Goal: Contribute content: Contribute content

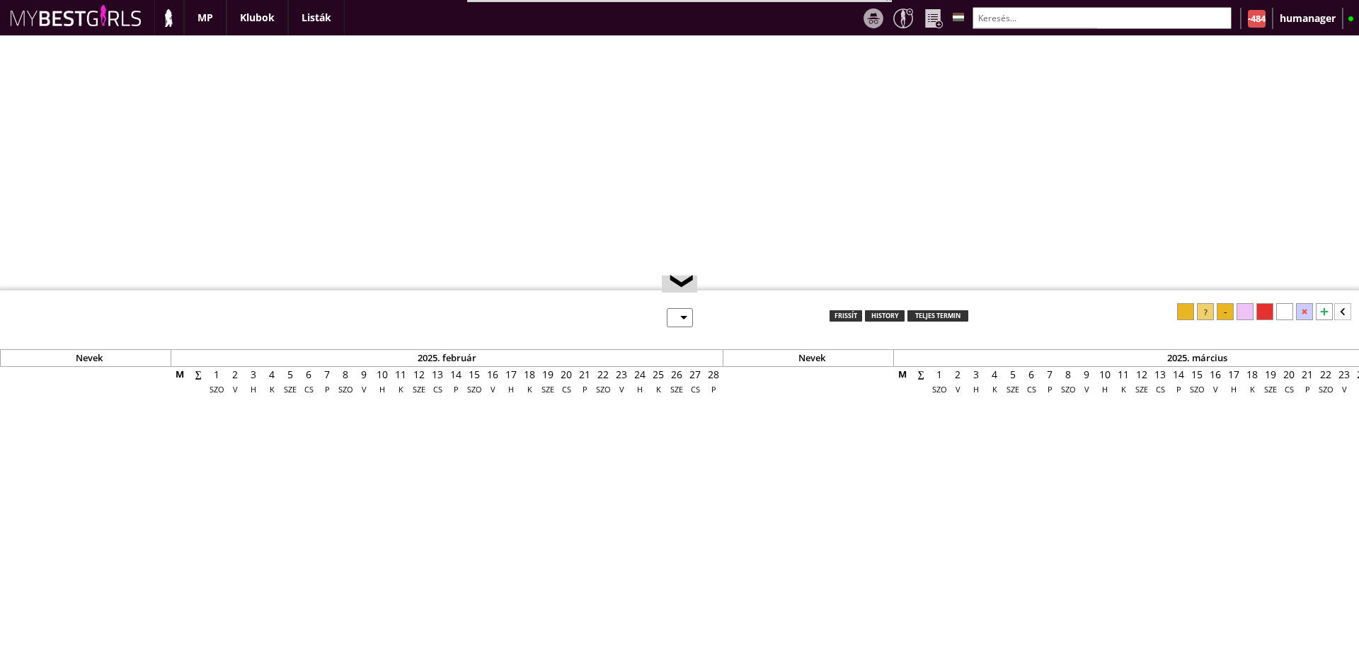
select select "0"
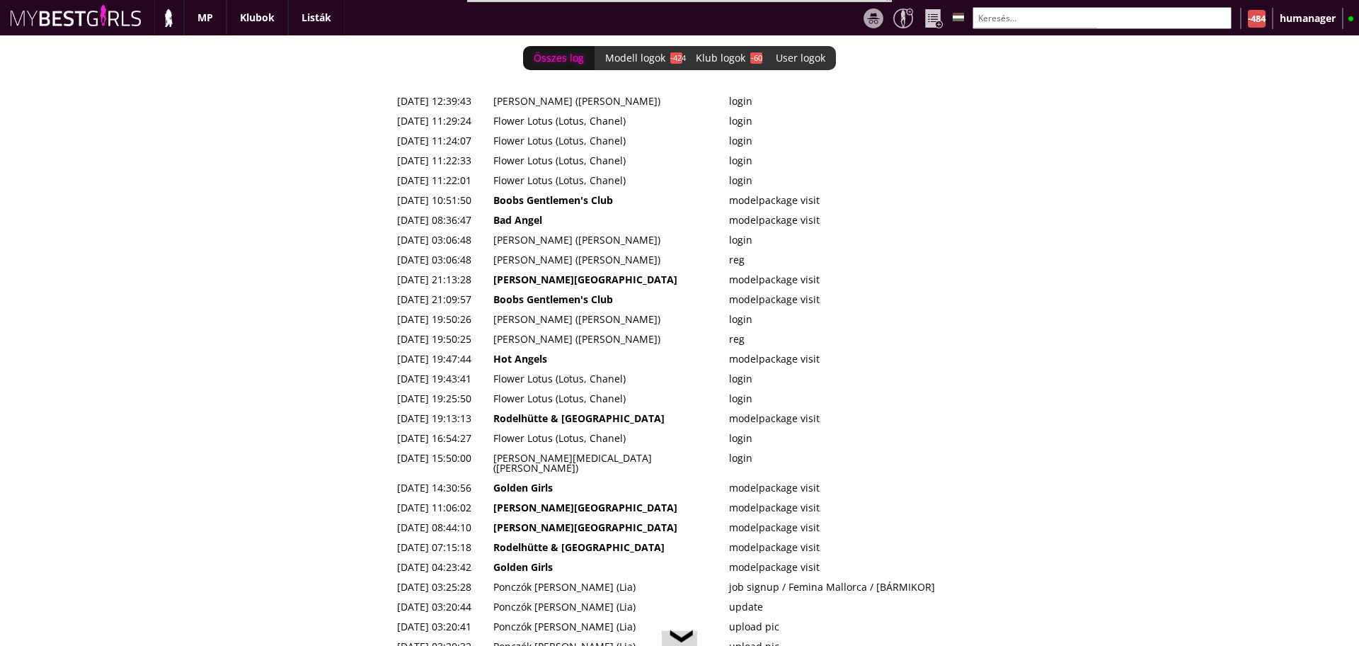
scroll to position [0, 5762]
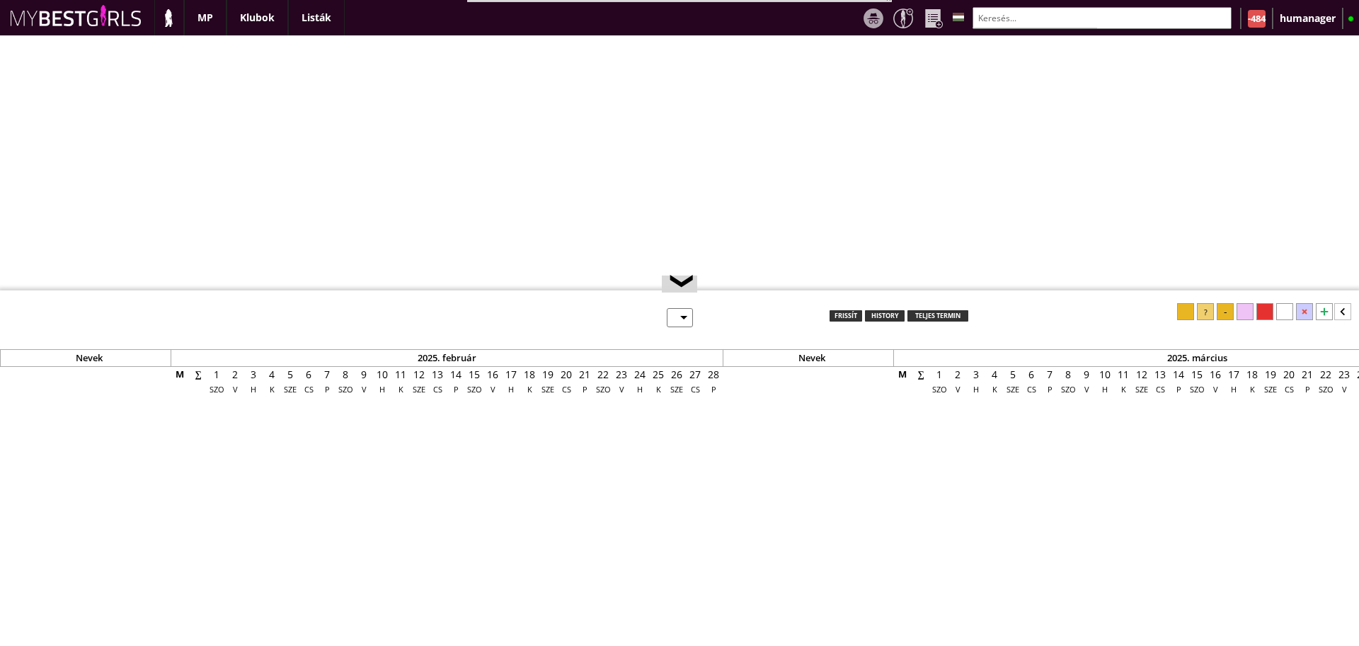
select select "0"
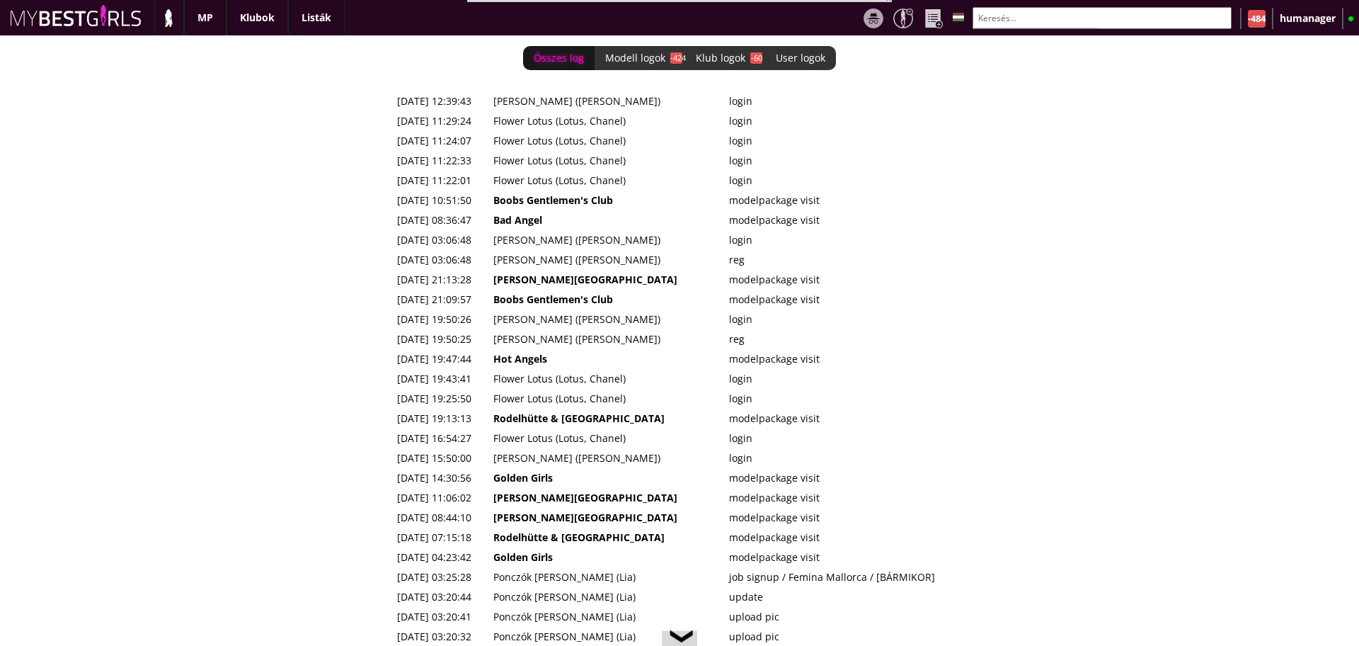
scroll to position [0, 5762]
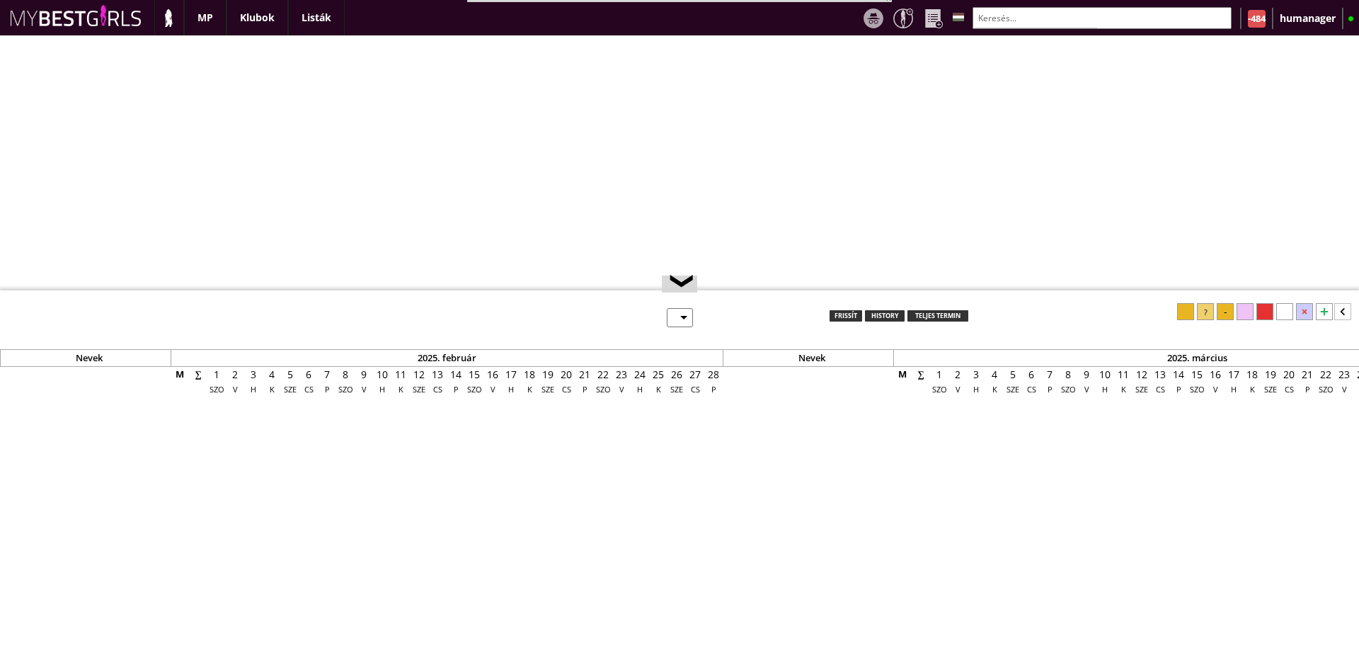
select select "0"
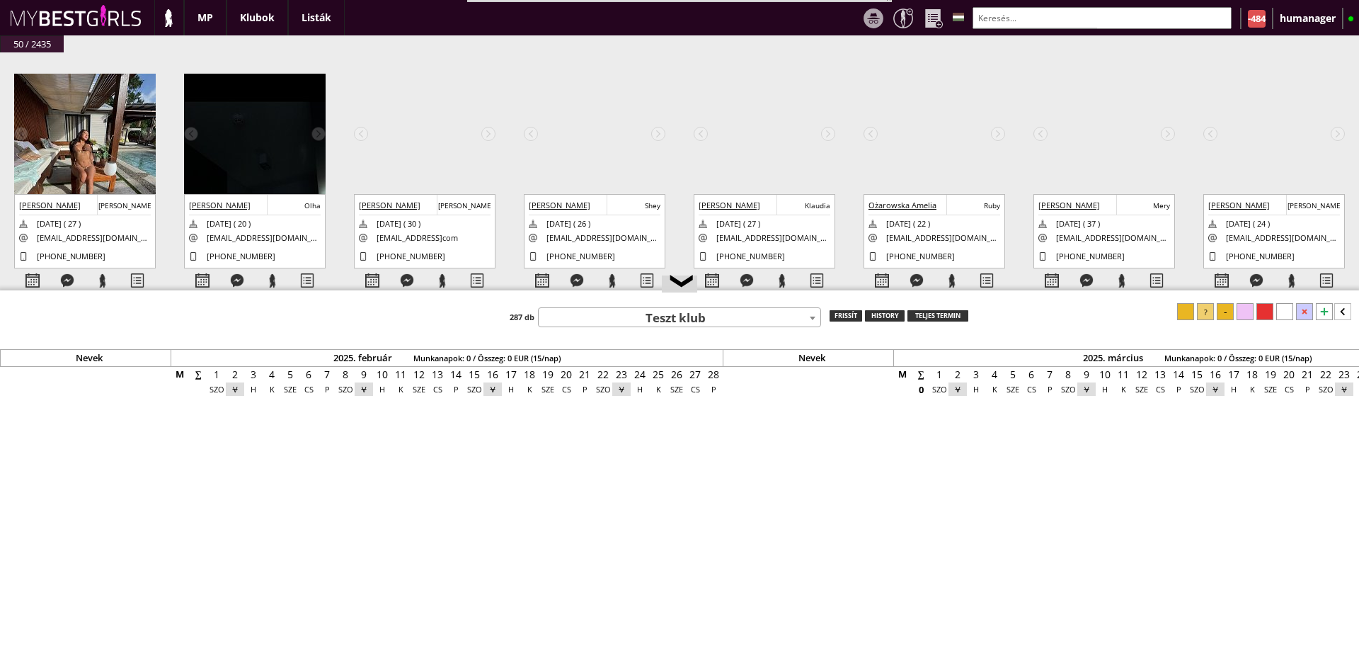
scroll to position [0, 5762]
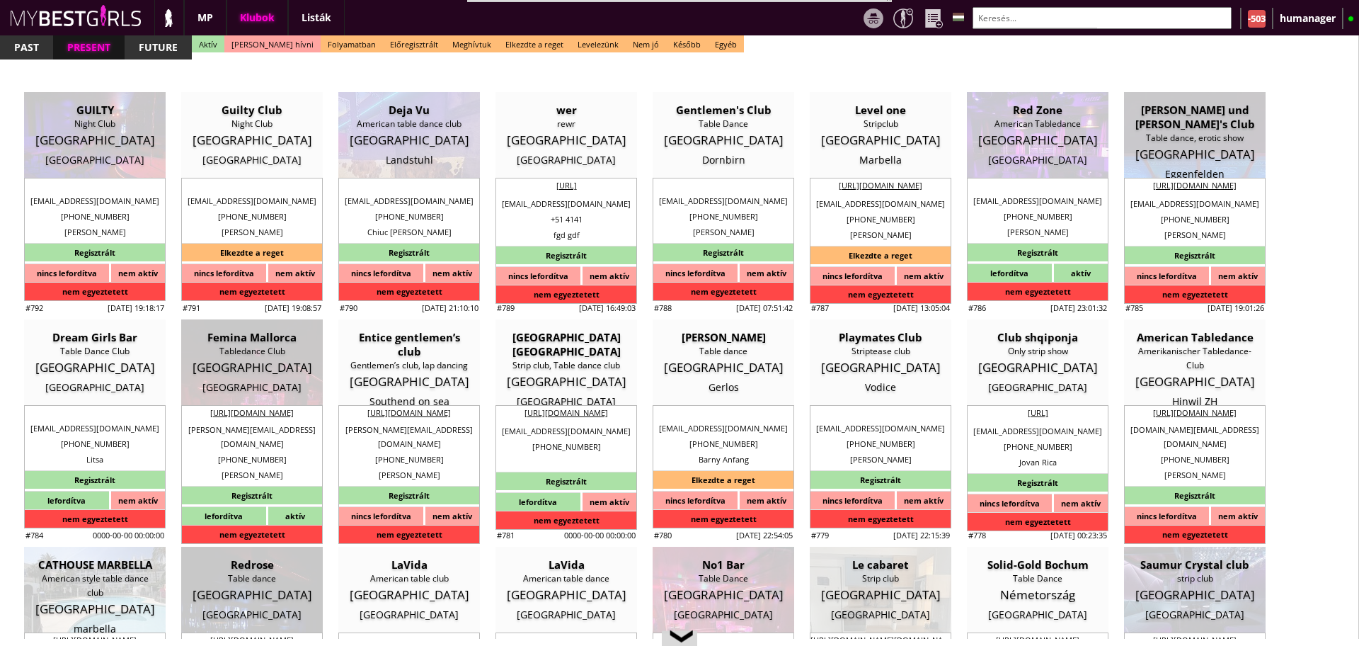
select select "reg"
select select "months"
select select "0"
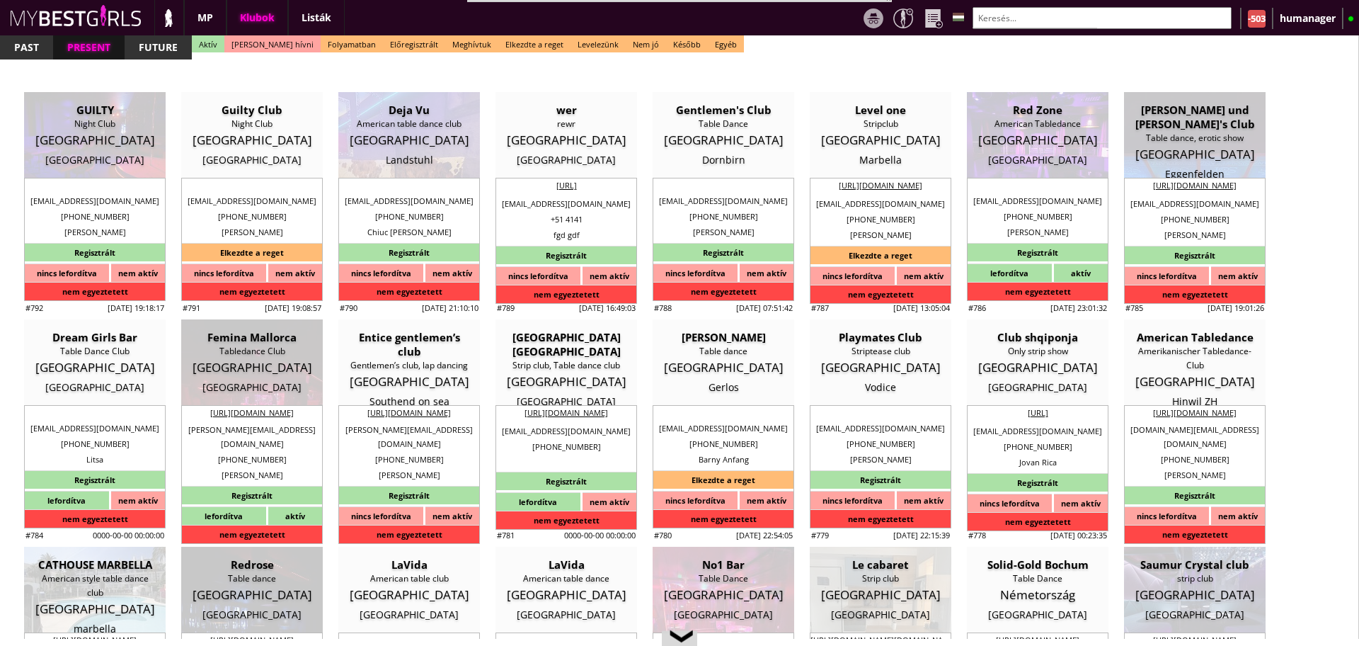
select select "room"
select select "0"
select select "last day"
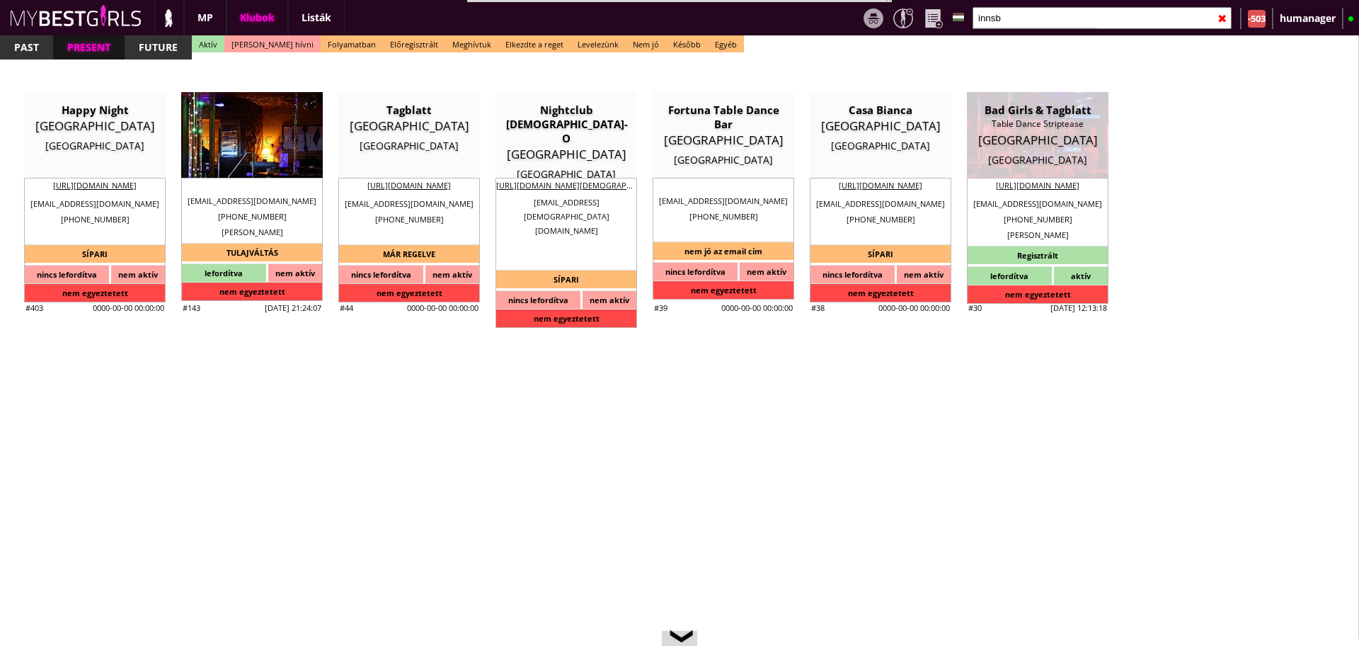
scroll to position [1073, 0]
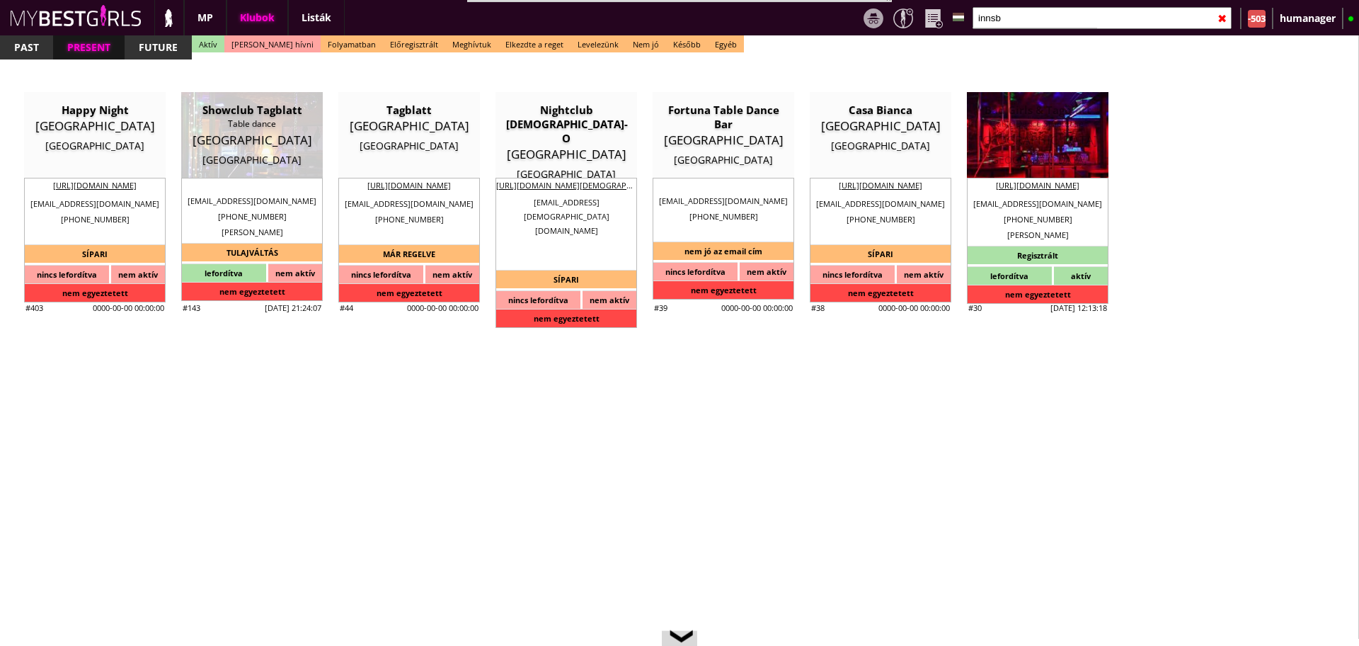
type input "innsb"
click at [1067, 133] on div "Austria" at bounding box center [1038, 140] width 120 height 14
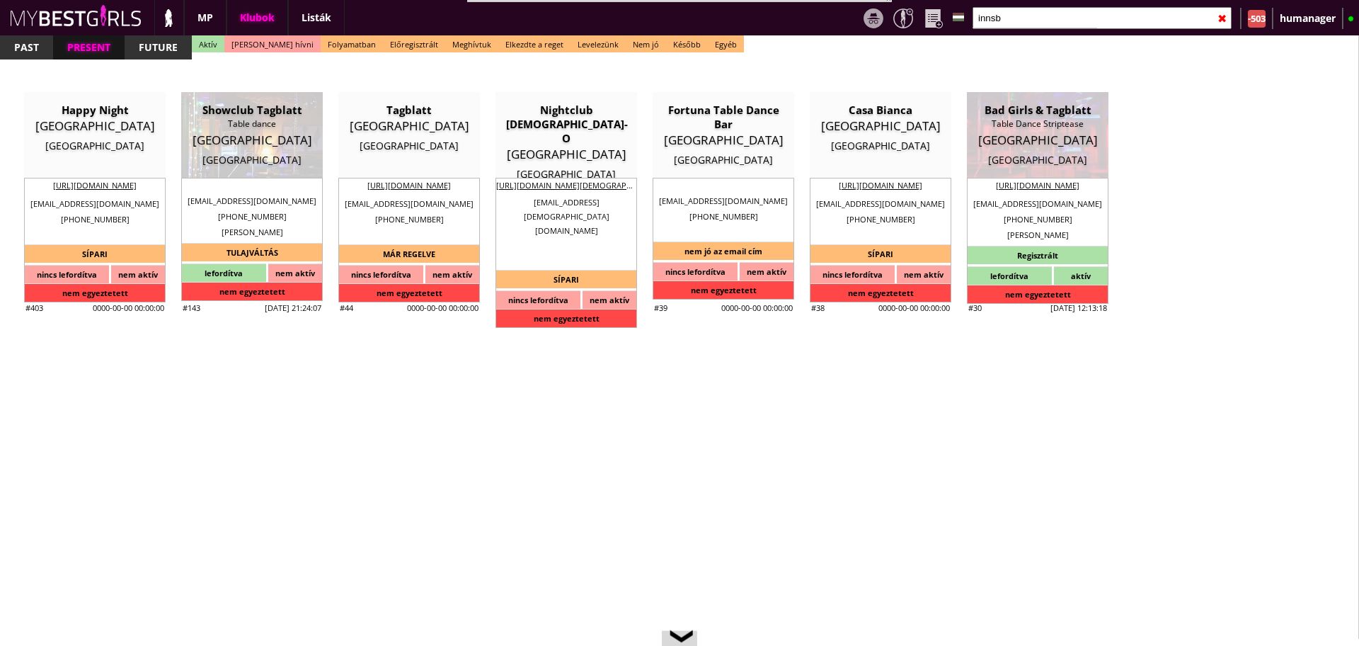
type input "Innsbruck"
checkbox input "false"
type textarea "Klub neve: Tagblatt Klub címe: Salurner Str. 15, 6020 Innsbruck, Ausztria Száll…"
type input "15.00"
type input "EUR"
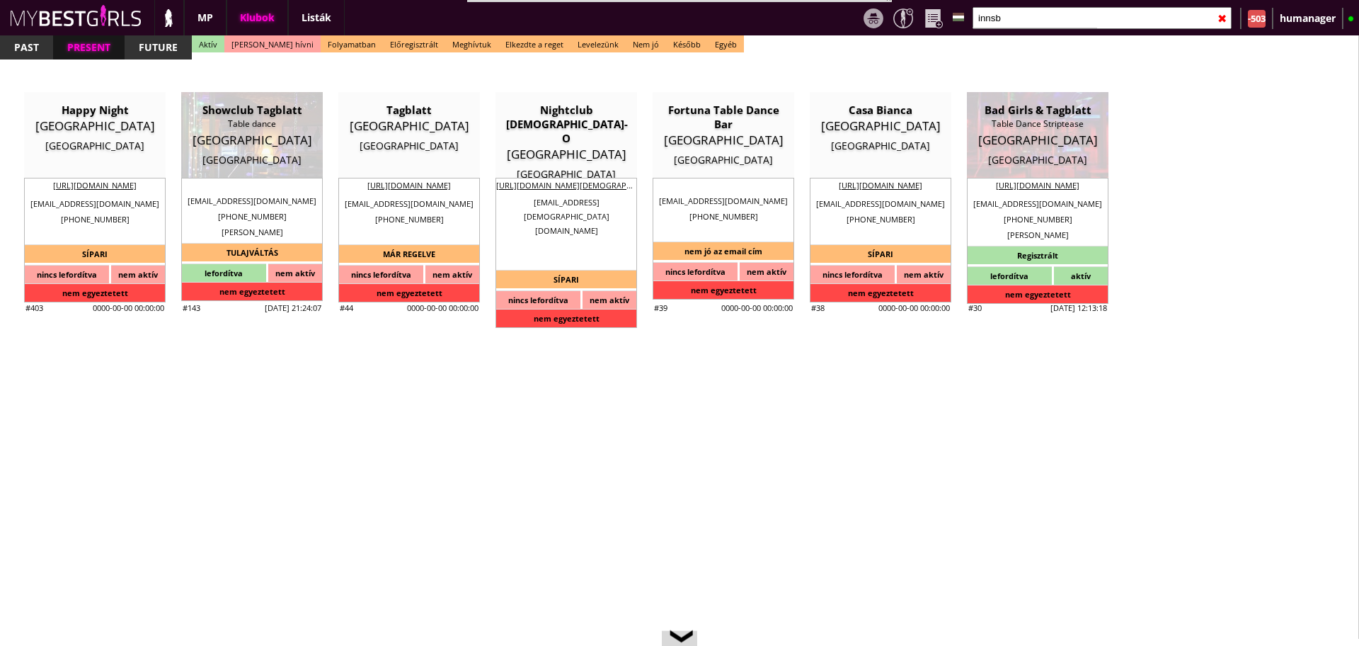
type input "Bad Girls & Tagblatt"
type input "Table Dance Striptease"
type input "6020"
type input "Viaduktbogen 41"
type input "43"
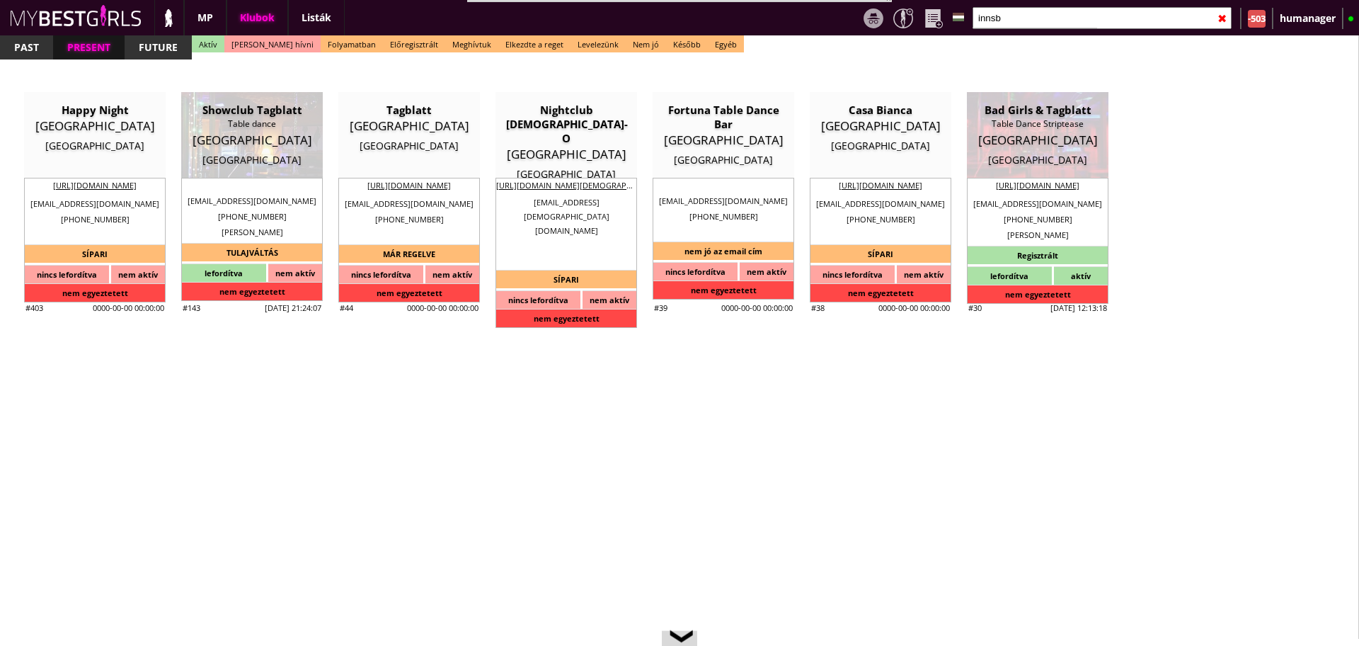
type input "69917077580"
type input "badgirlsibk@gmail.com"
type input "http://tabledance.tirol/wordpress/"
type textarea "Grießer Daniel Erwin ATU65940039 6020 Innsbruck Reichenauer Straße 88/11"
type input "Grießer Daniel Erwin"
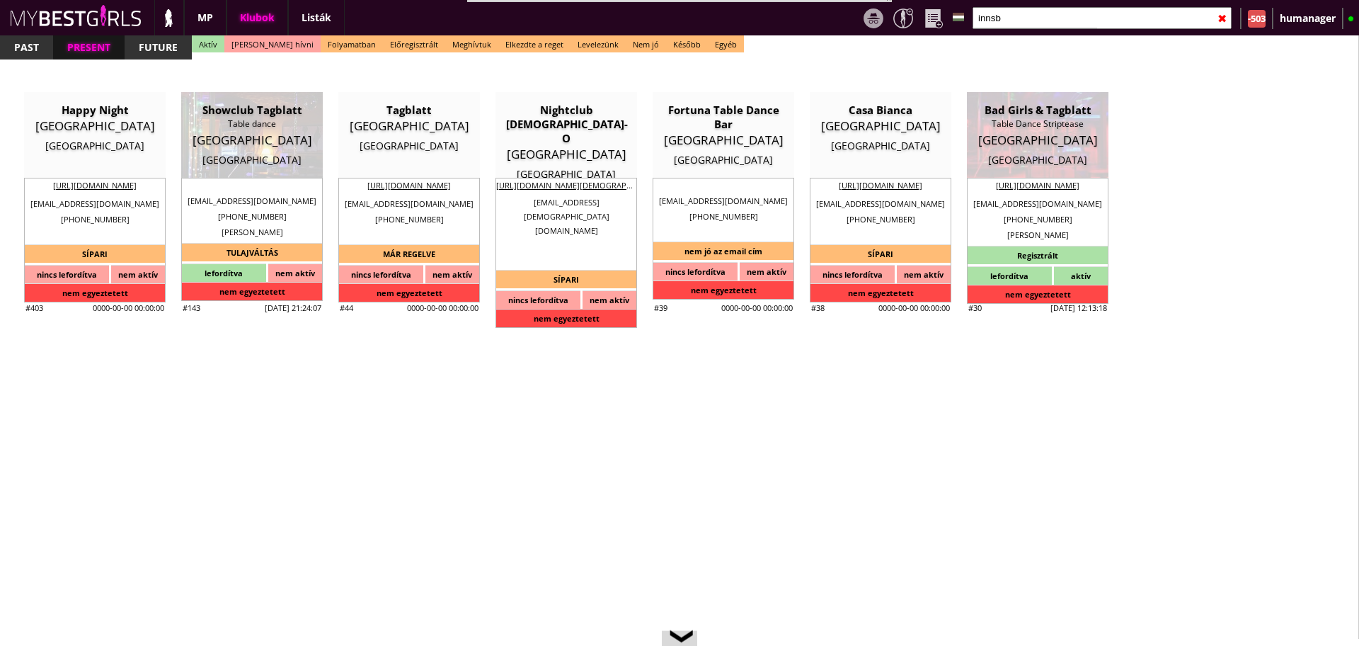
type input "ATU65940039"
type input "6020"
type input "Innsbruck"
type input "Reichenauer Straße 88/11"
type input "Daniel"
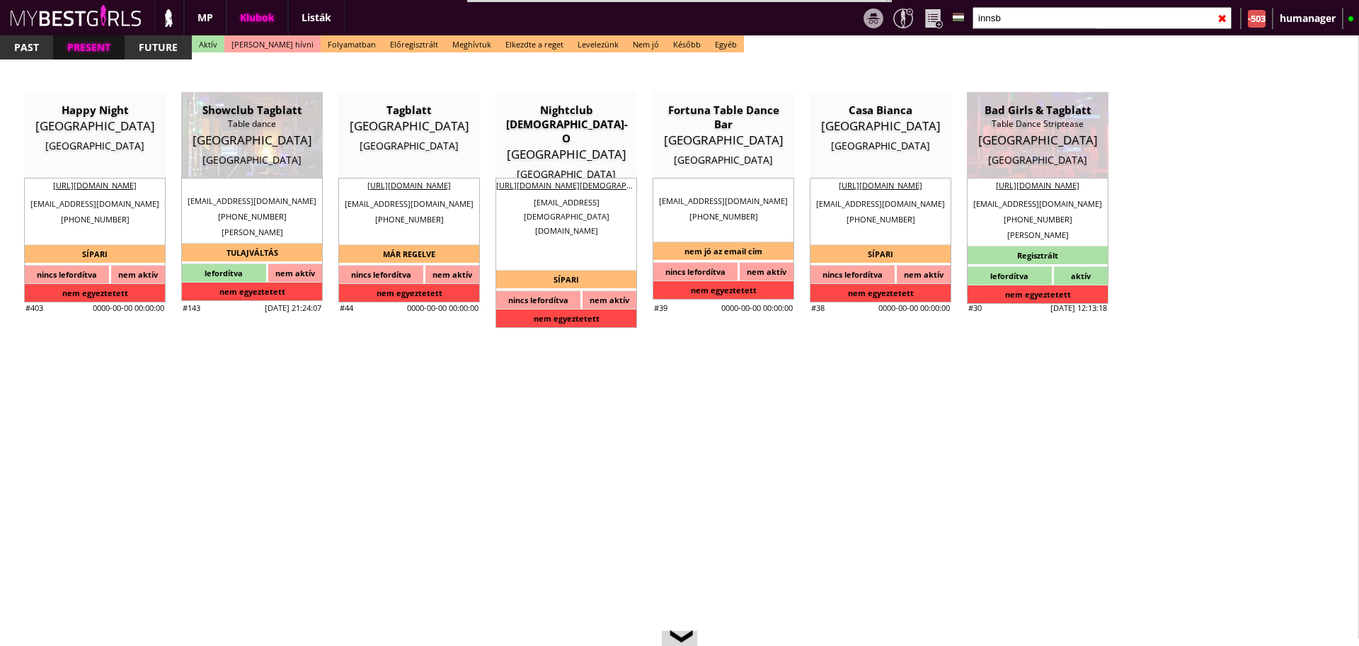
type input "Griesser"
type input "43"
type input "69917077580"
type input "griesserdaniel@yahoo.com"
type input "badgirlsibk@gmail.com"
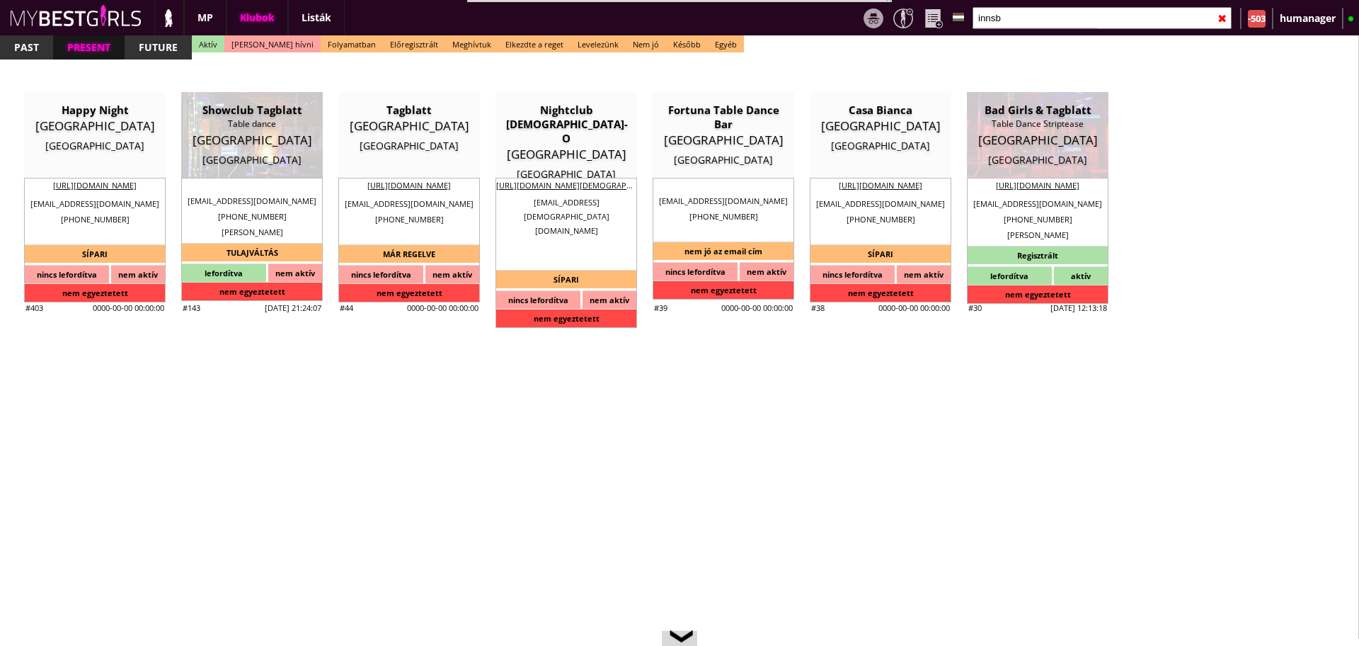
type input "5"
type input "2"
select select "weeks"
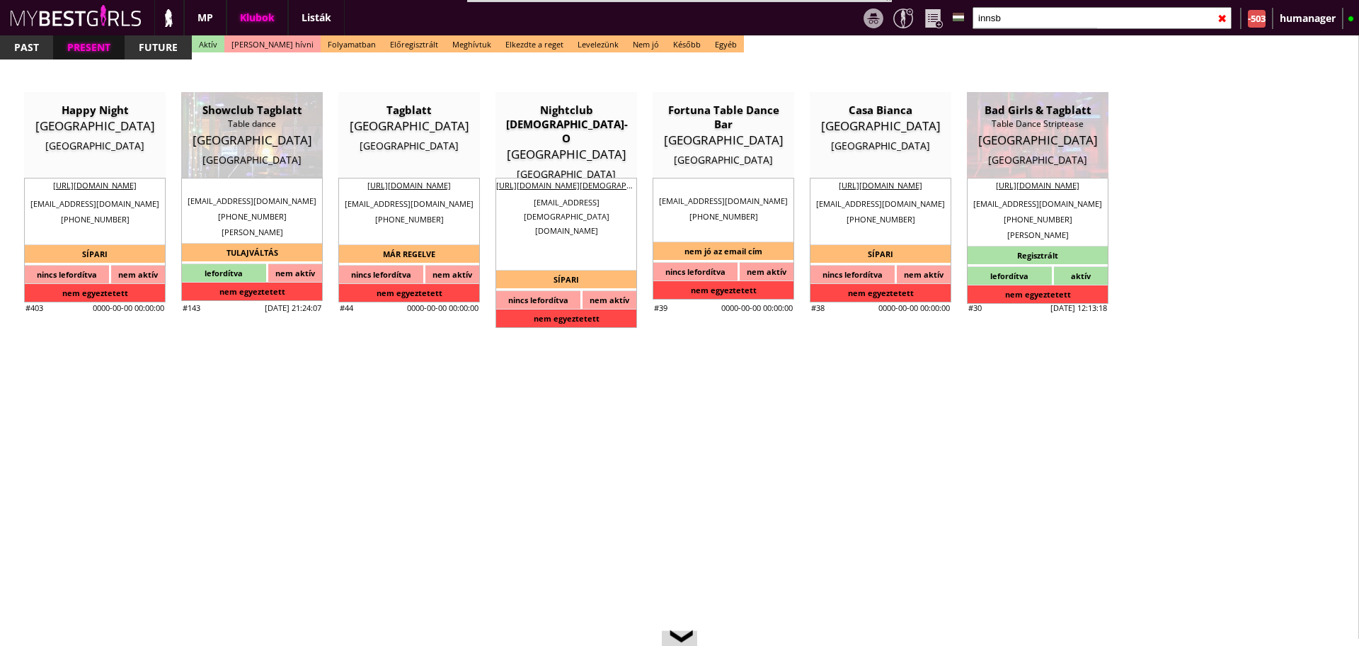
select select "flat"
select select "1"
type input "0.00"
type input "3-4"
checkbox input "true"
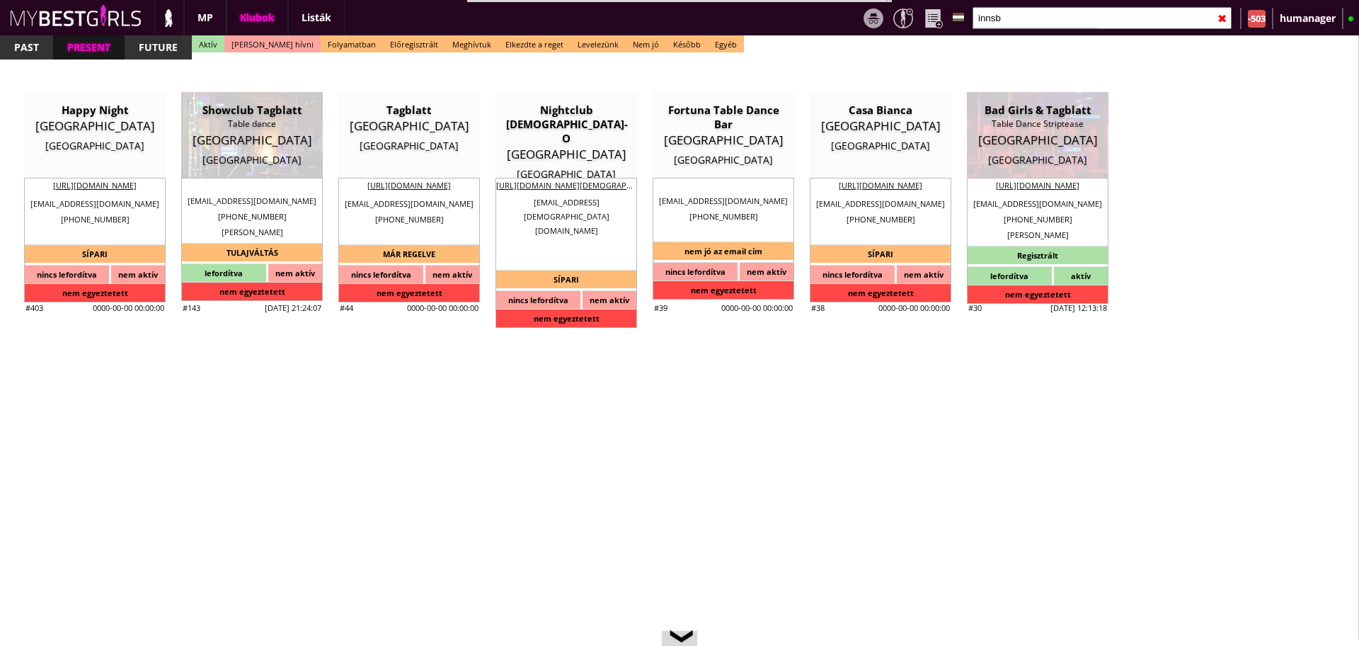
checkbox input "false"
checkbox input "true"
checkbox input "false"
checkbox input "true"
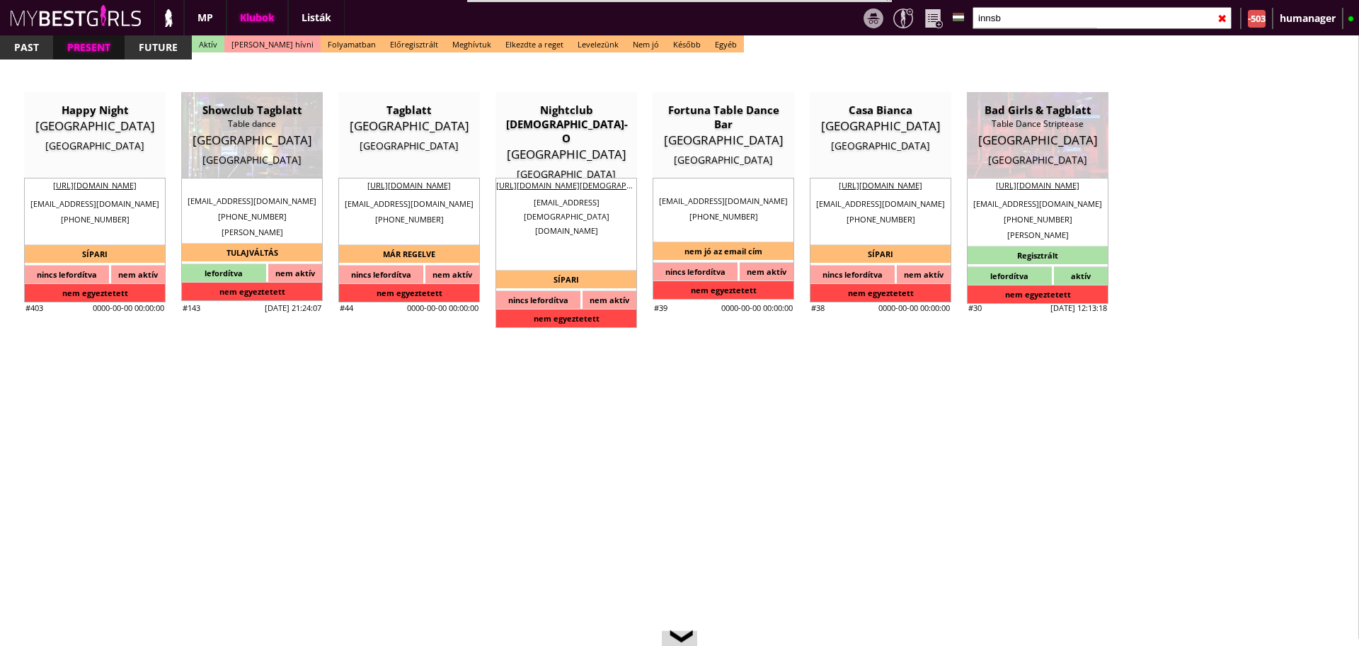
checkbox input "true"
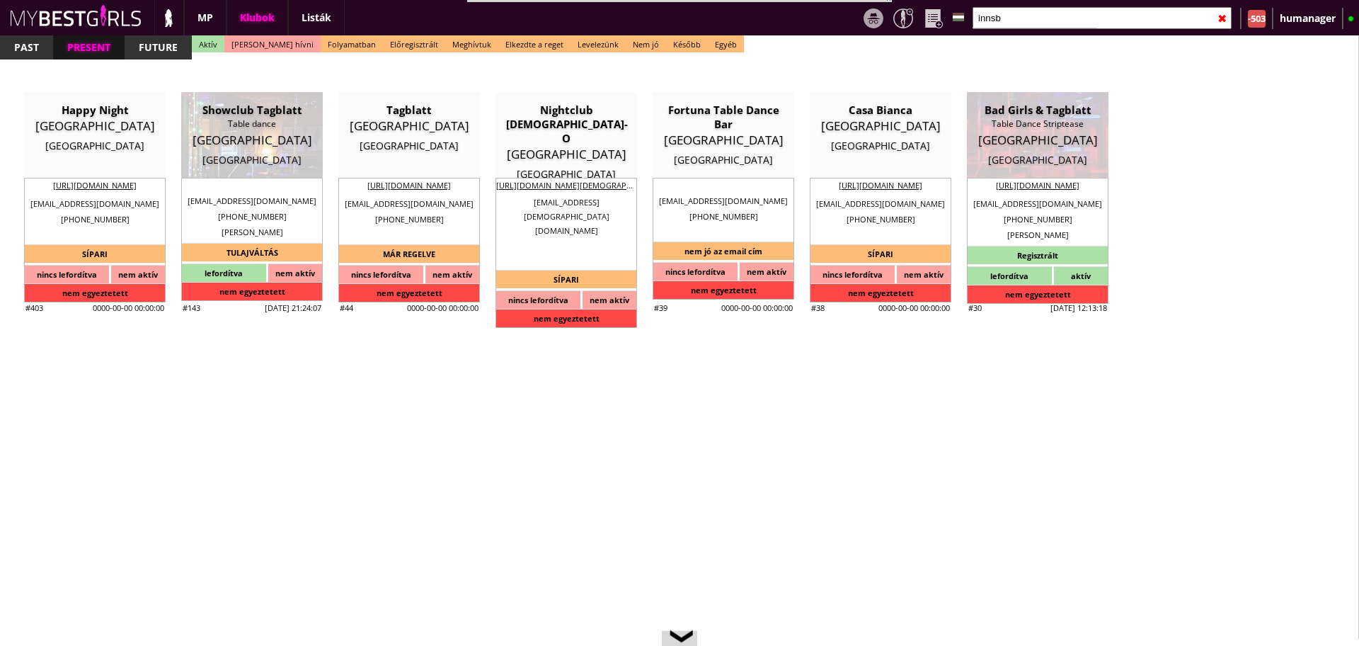
checkbox input "true"
checkbox input "false"
type input "6"
checkbox input "true"
type input "6"
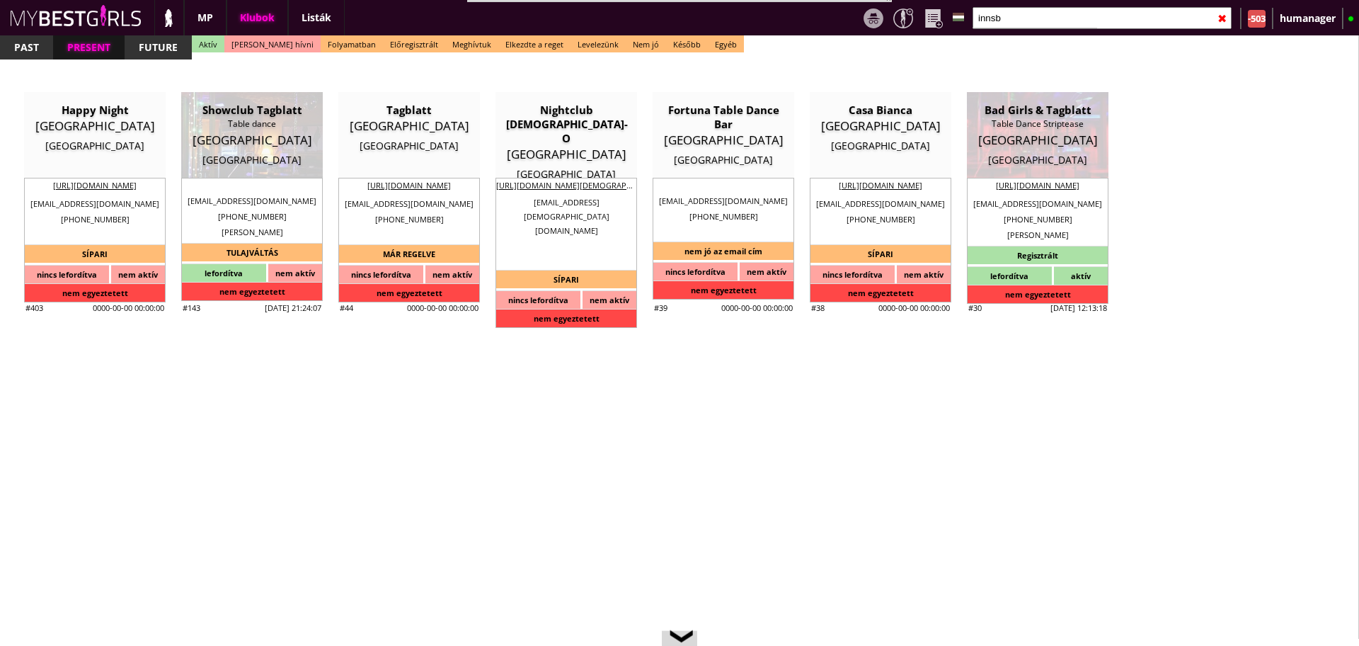
type input "2"
type input "400"
type input "30.00"
type input "0.00"
select select "daily"
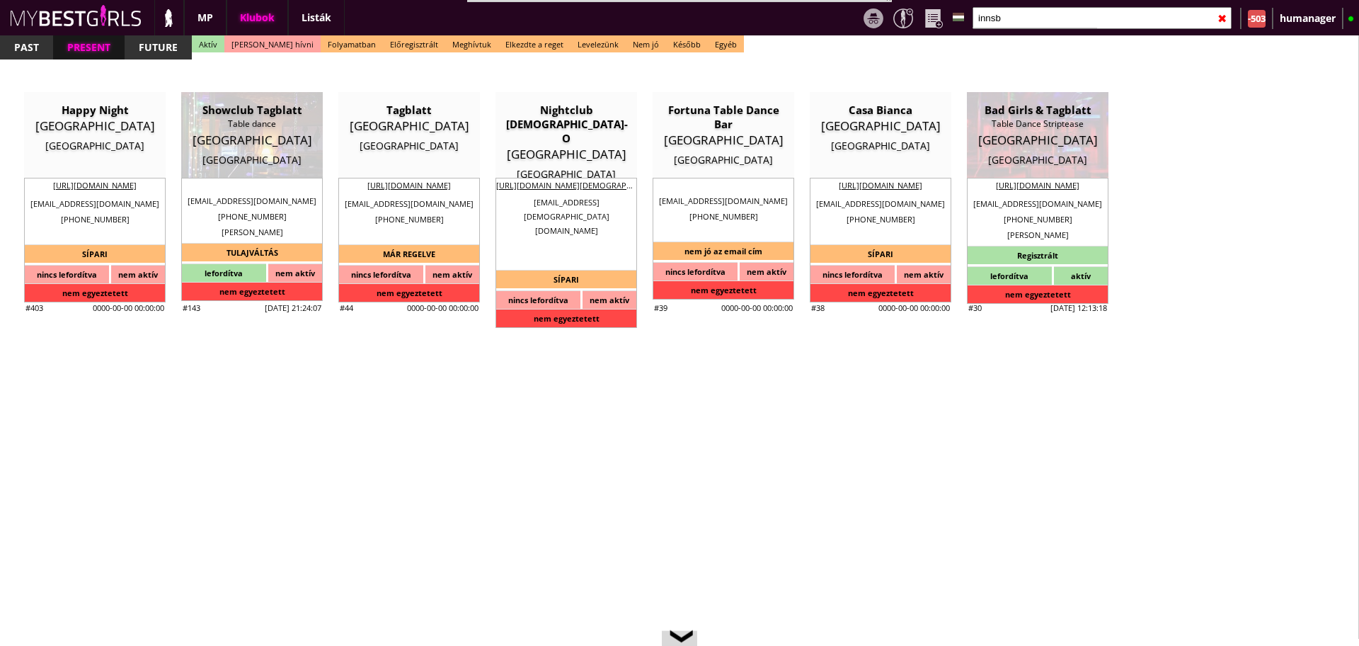
select select "daily"
checkbox input "true"
type input "100%"
type input "2 Euro: 1 báré 1 a táncosé"
checkbox input "true"
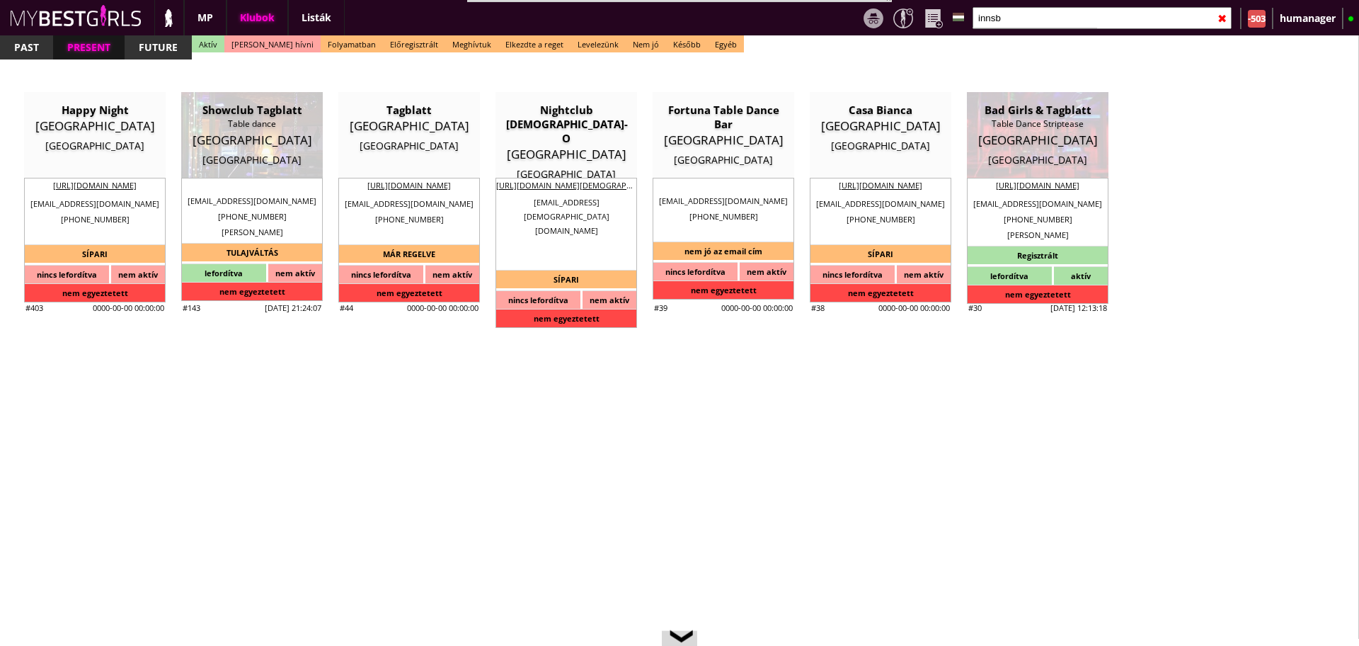
type input "50%"
checkbox input "true"
type input "50"
checkbox input "true"
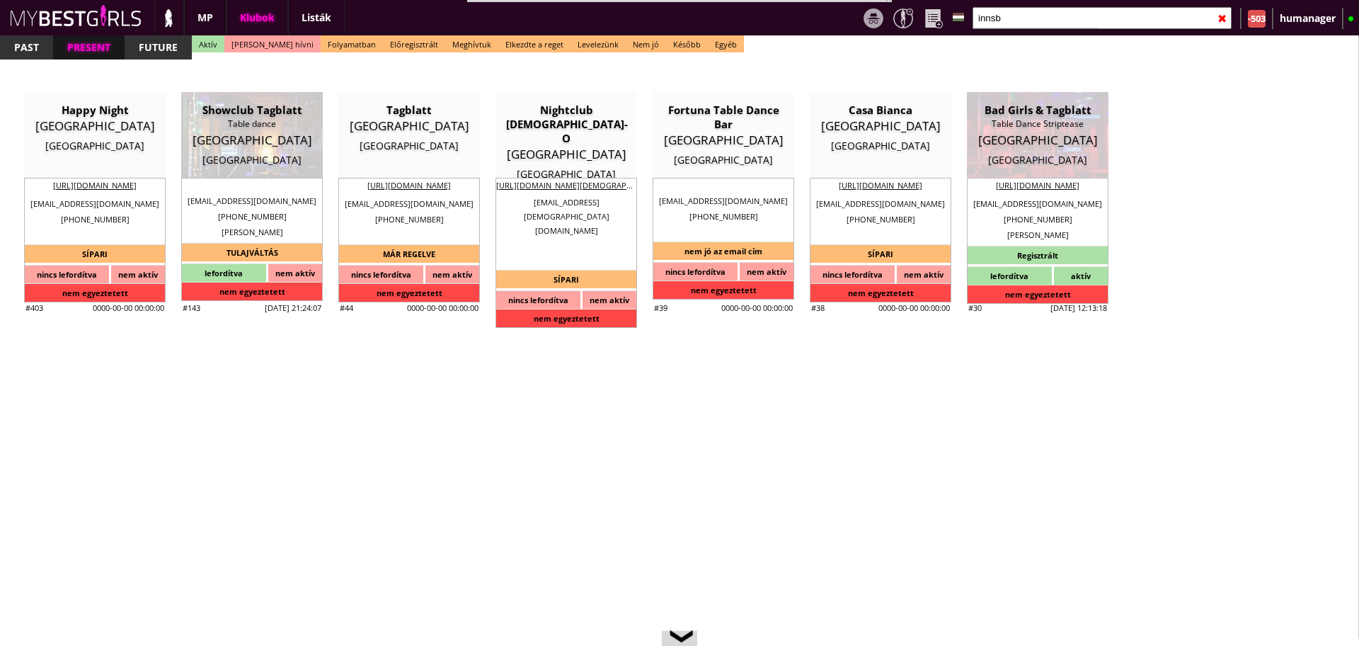
type input "20"
type input "620"
type input "17"
select select "griesserdaniel@yahoo.com"
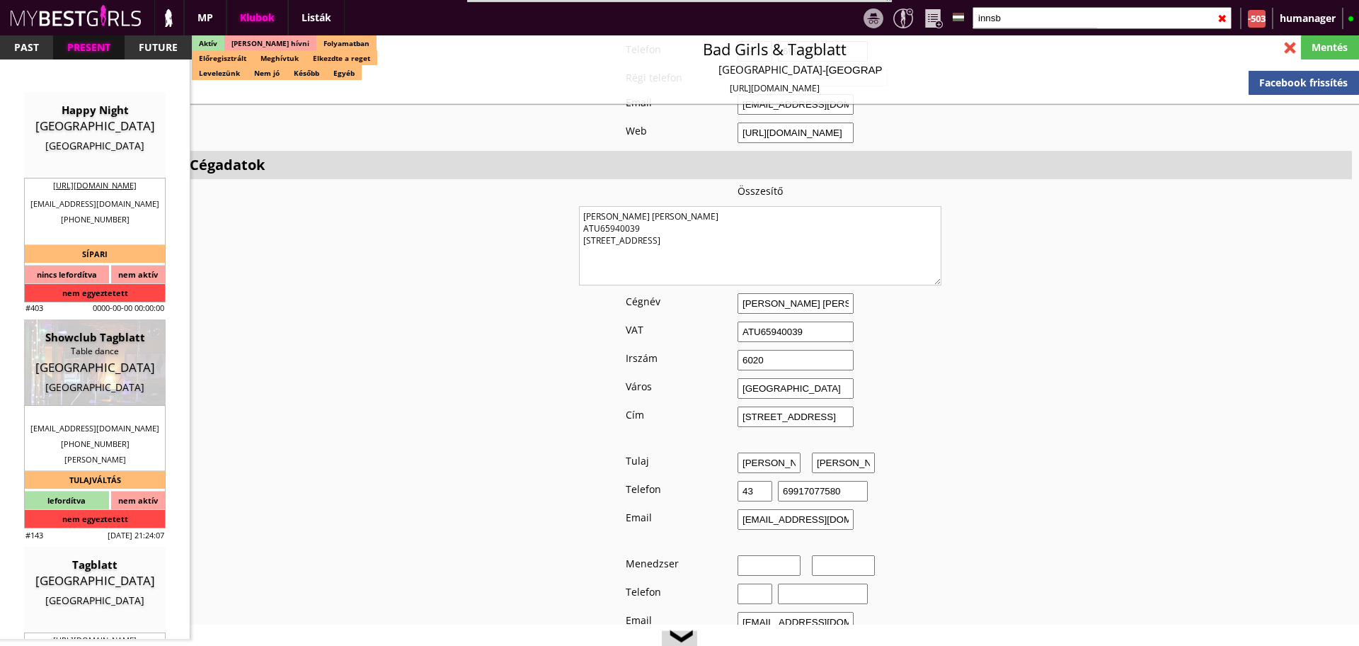
checkbox input "true"
type input "Táncosmunka Ausztriában"
type input "Táncosmunka Ausztriában - első 2 tánc 100%-ban a Tiéd - 100 EUR"
type input "Stage dance, private dance, italkonzumálás"
type textarea "Normal conditions: Country: Austria Club type: Table Dance Striptease Travel: O…"
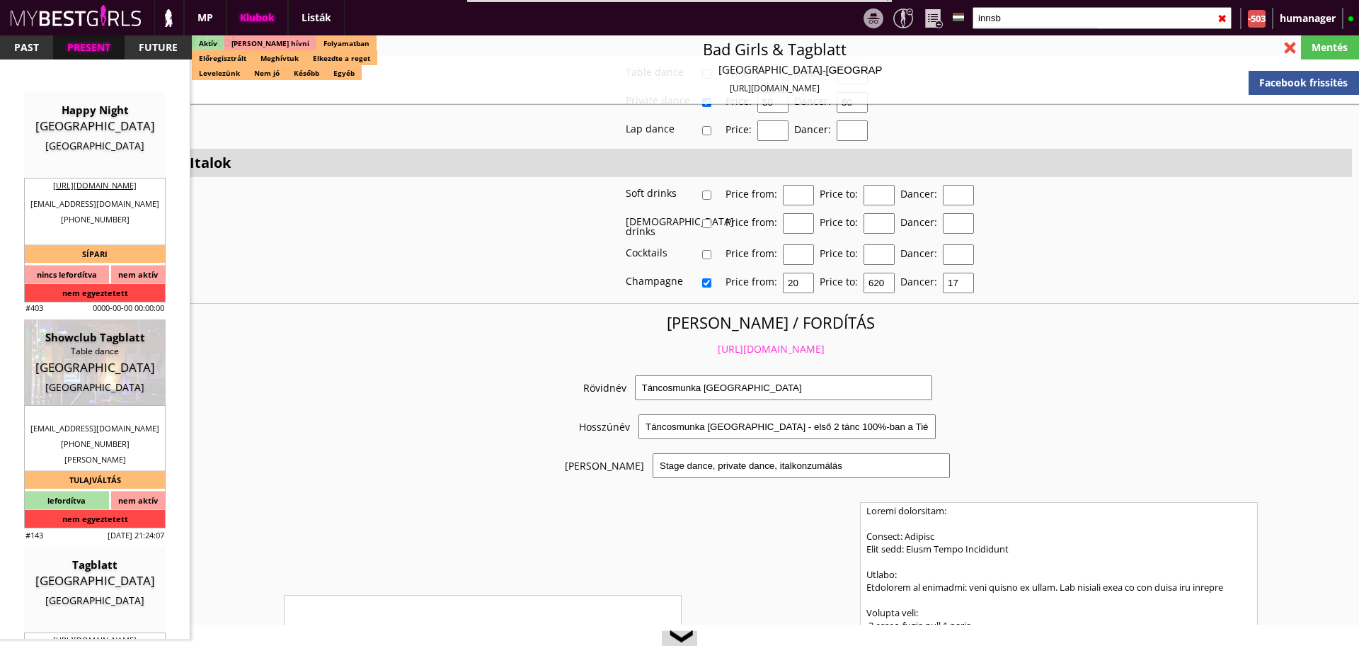
scroll to position [2658, 0]
click at [718, 340] on link "https://mybestgirls.com/tancosmunka-ausztriaban--------" at bounding box center [771, 346] width 107 height 13
click at [1006, 13] on input "innsb" at bounding box center [1102, 18] width 259 height 22
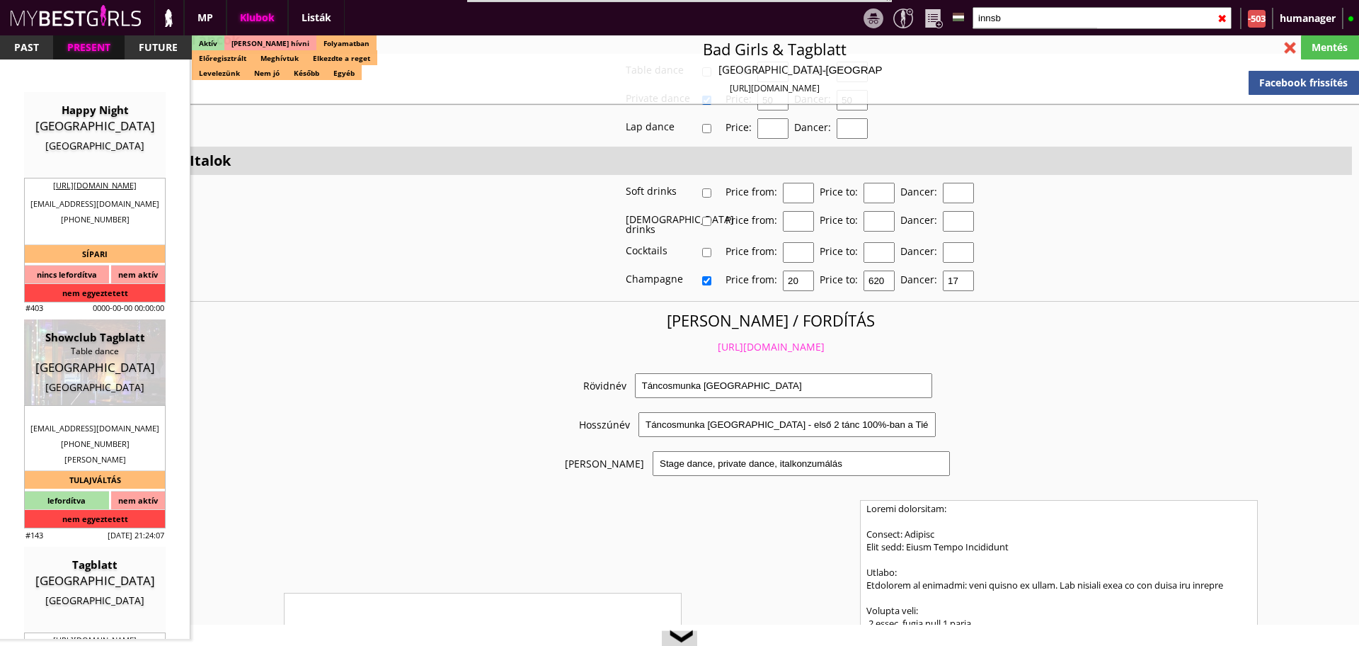
click at [1006, 13] on input "innsb" at bounding box center [1102, 18] width 259 height 22
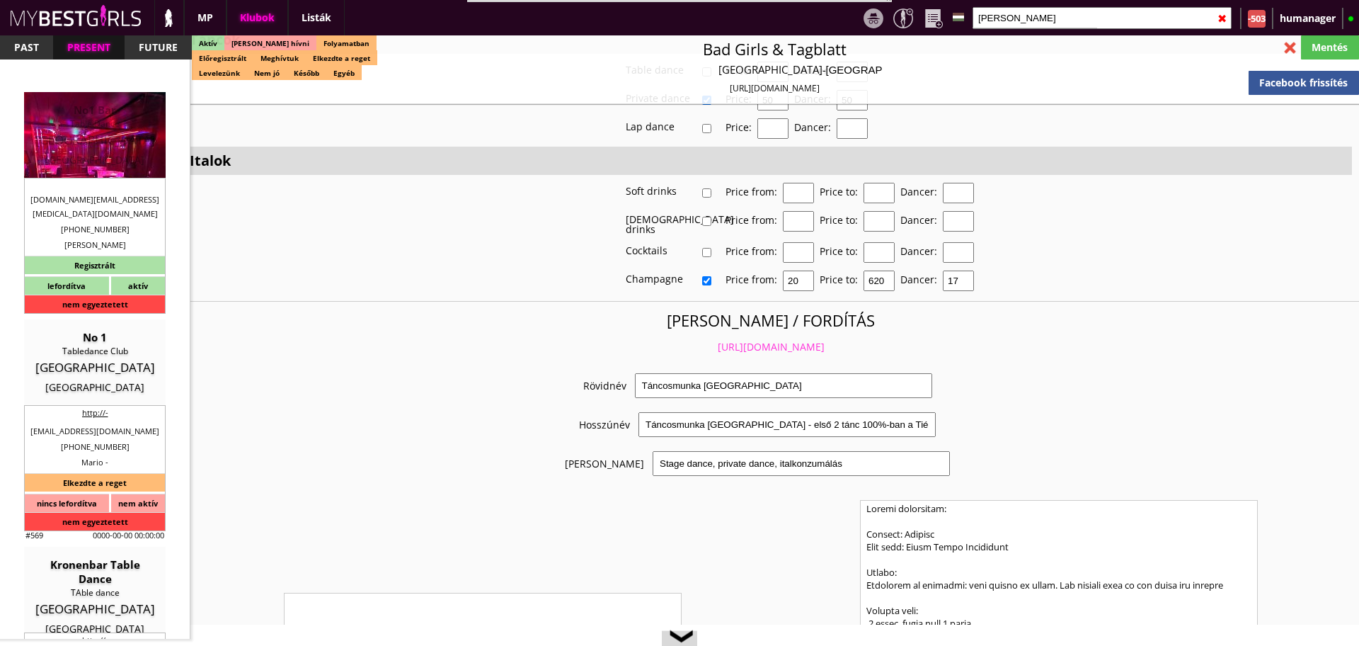
type input "brege"
click at [106, 138] on div "Austria" at bounding box center [95, 140] width 120 height 14
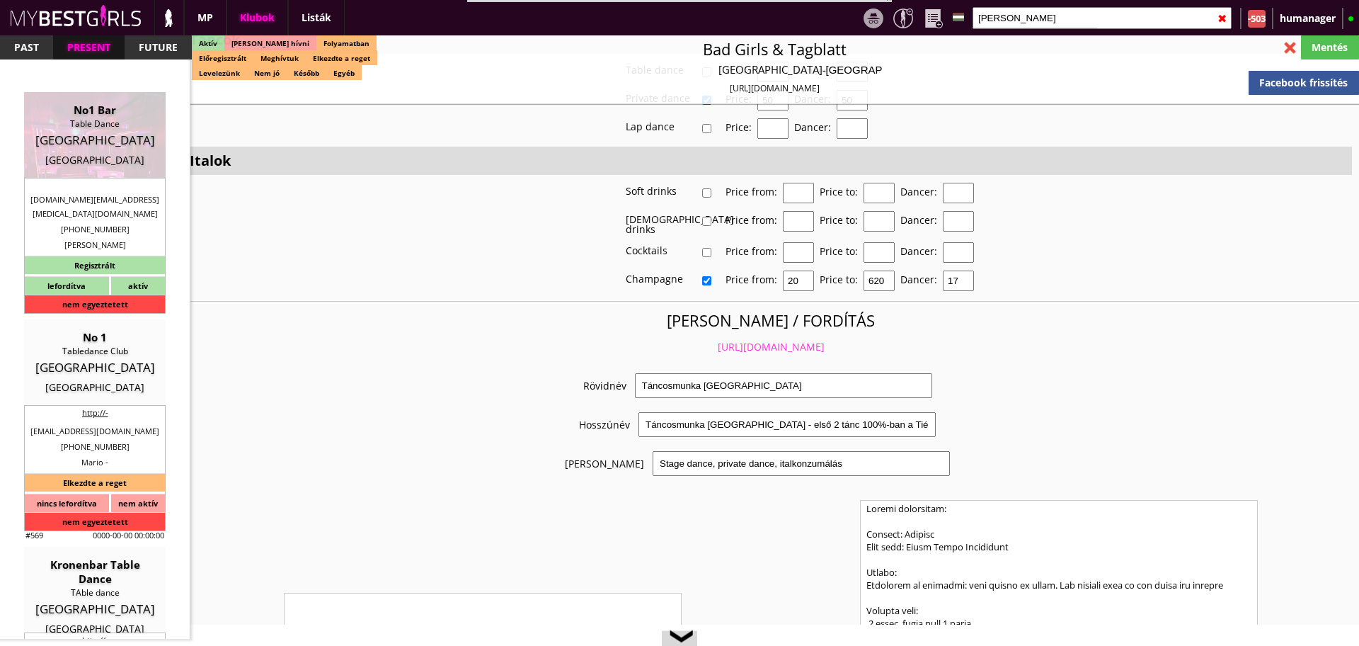
type input "Bregenz"
checkbox input "false"
type input "15.00"
type input "EUR"
type input "No1 Bar"
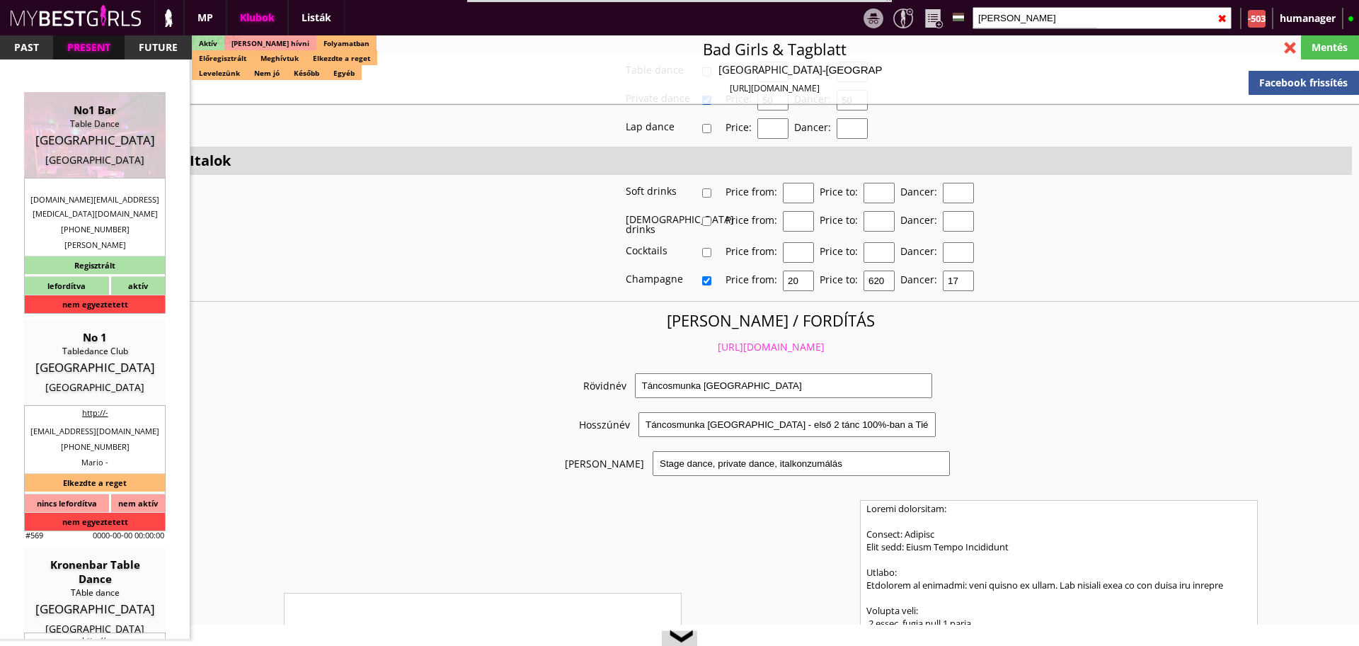
type input "Table Dance"
type input "6900"
type input "Rheinstraße 83"
type input "43"
type input "6764900301"
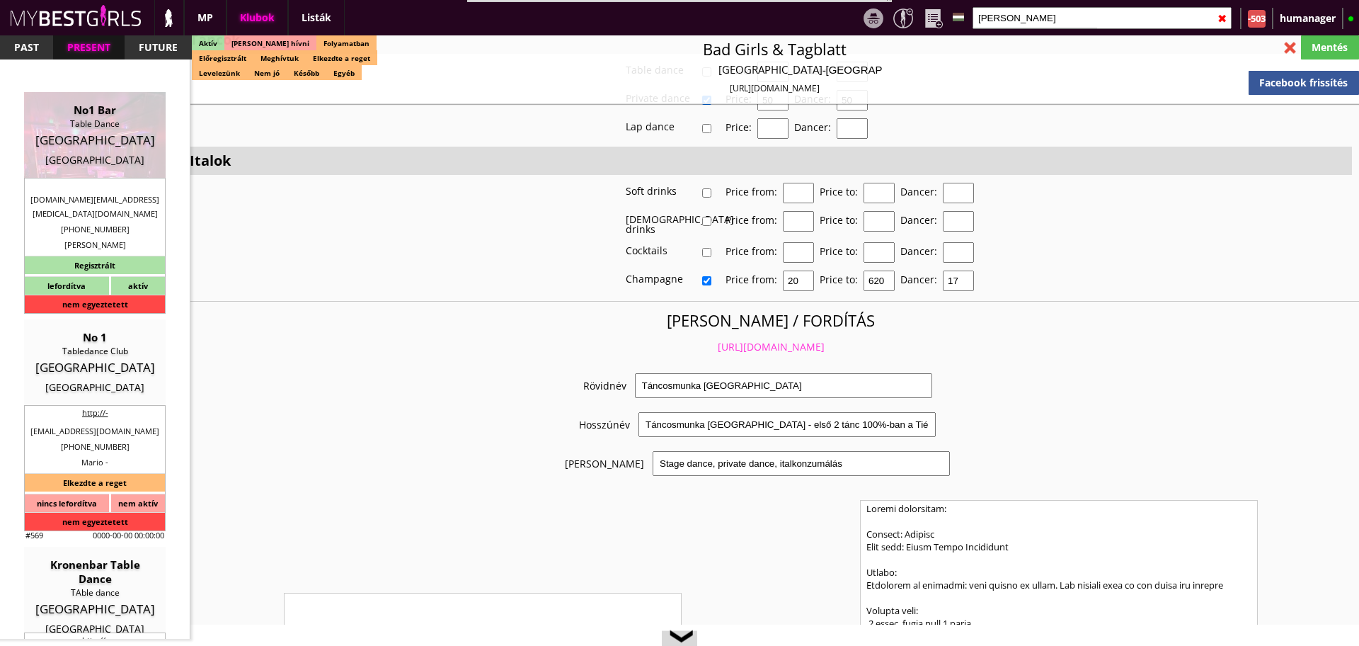
type input "valentina.gastro.gmbh@gmx.at"
type textarea "Valentina Gastro GmbH ATU82227136 6900 Bregenz Rheinstraße 83"
type input "Valentina Gastro GmbH"
type input "ATU82227136"
type input "6900"
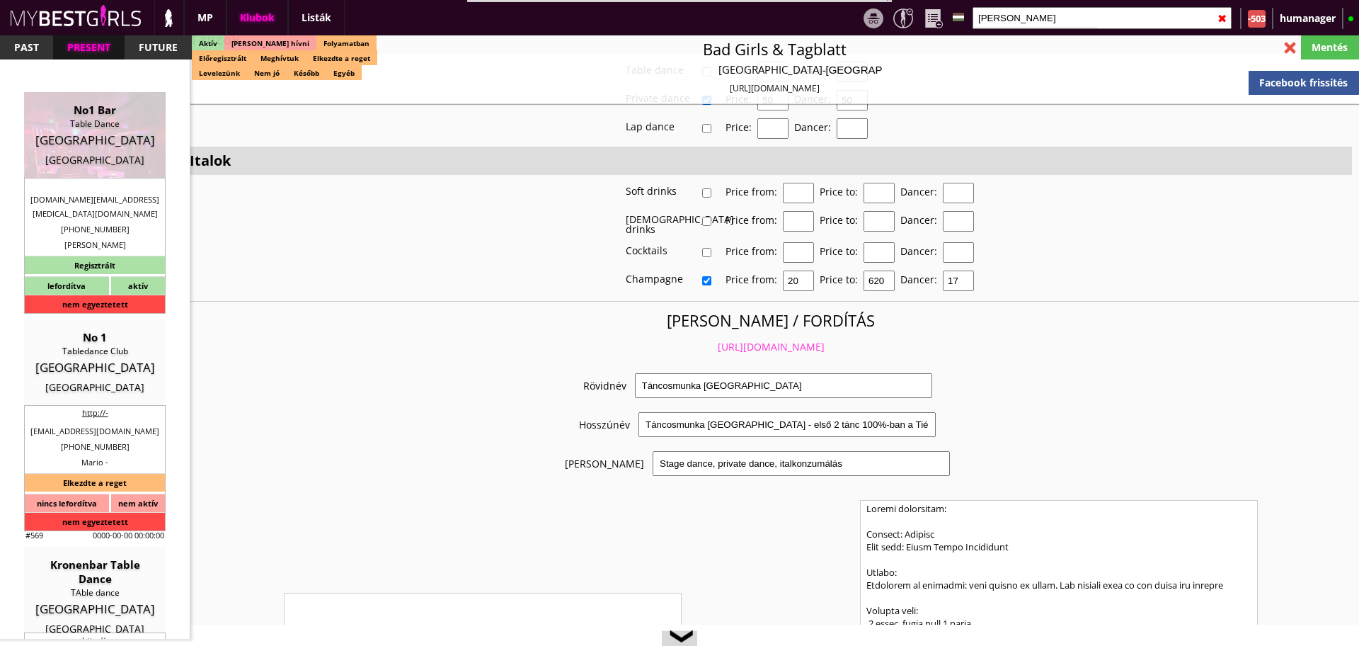
type input "Bregenz"
type input "Rheinstraße 83"
type input "Martin"
type input "Dreni"
type input "43"
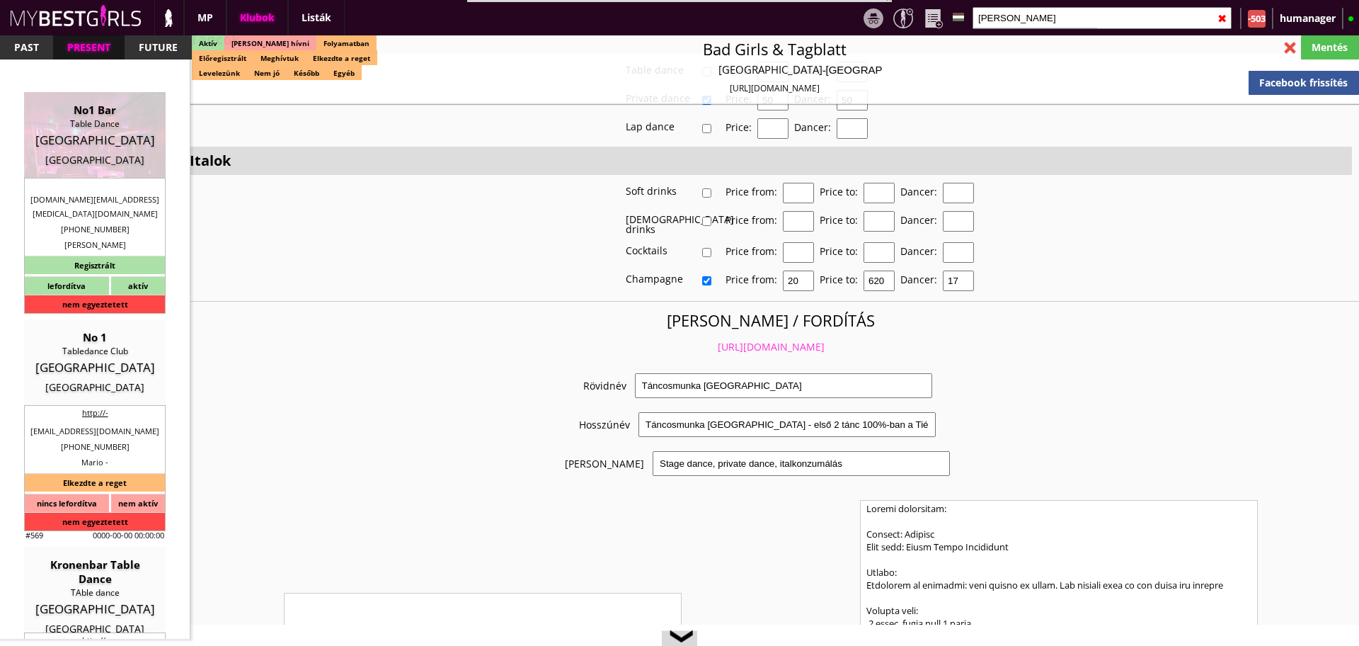
type input "6764900301"
type input "martindreni5@gmail.com"
type input "[PERSON_NAME]"
type input "Dobos"
type input "43"
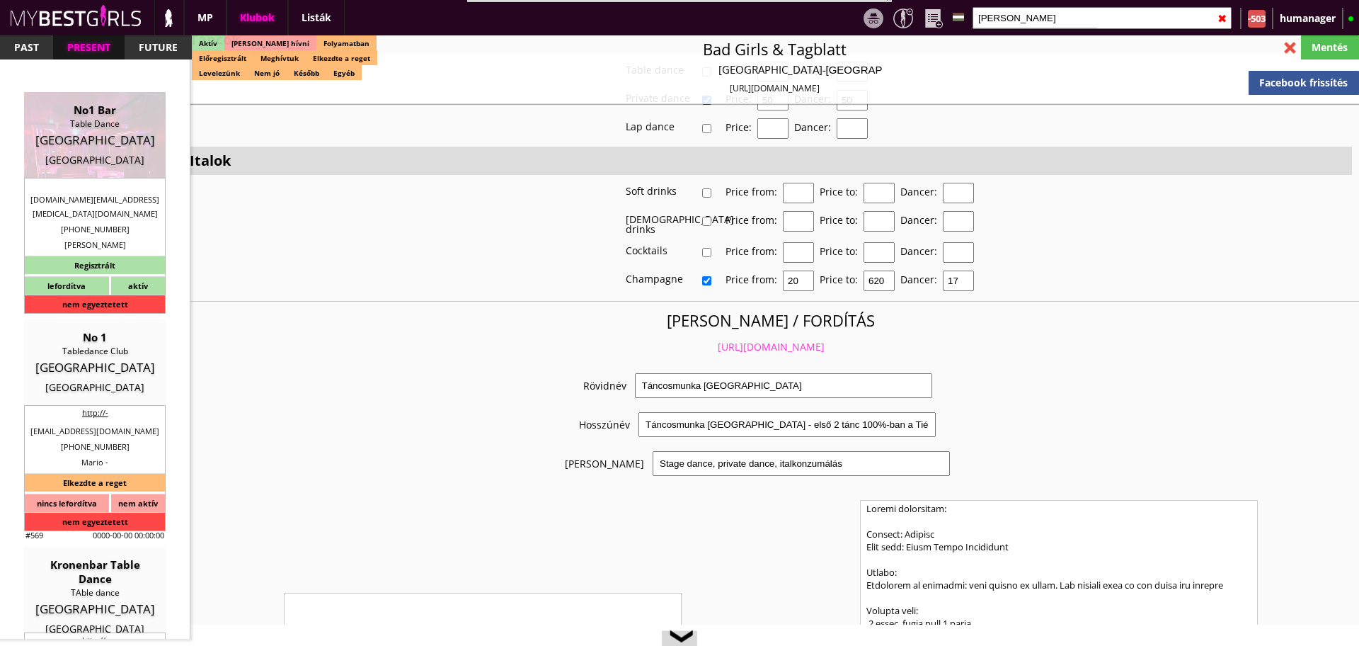
type input "6764900301"
type input "ritadobos8@gmail.com"
type textarea "RÉGI: Dobos Rita ATU78761378 6900 Bregenz Rheinstraße 83"
type input "5"
type input "3"
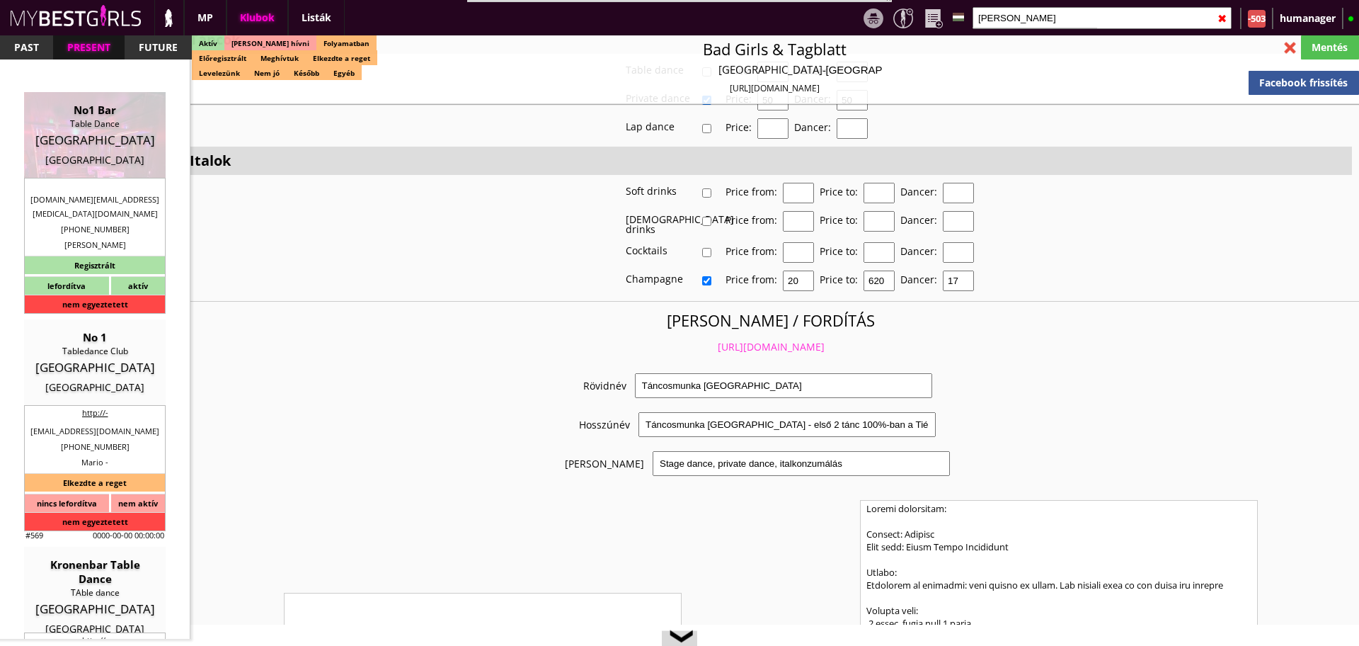
type input "1"
type input "2-3"
select select "apartmant"
select select "0"
type input "7.00"
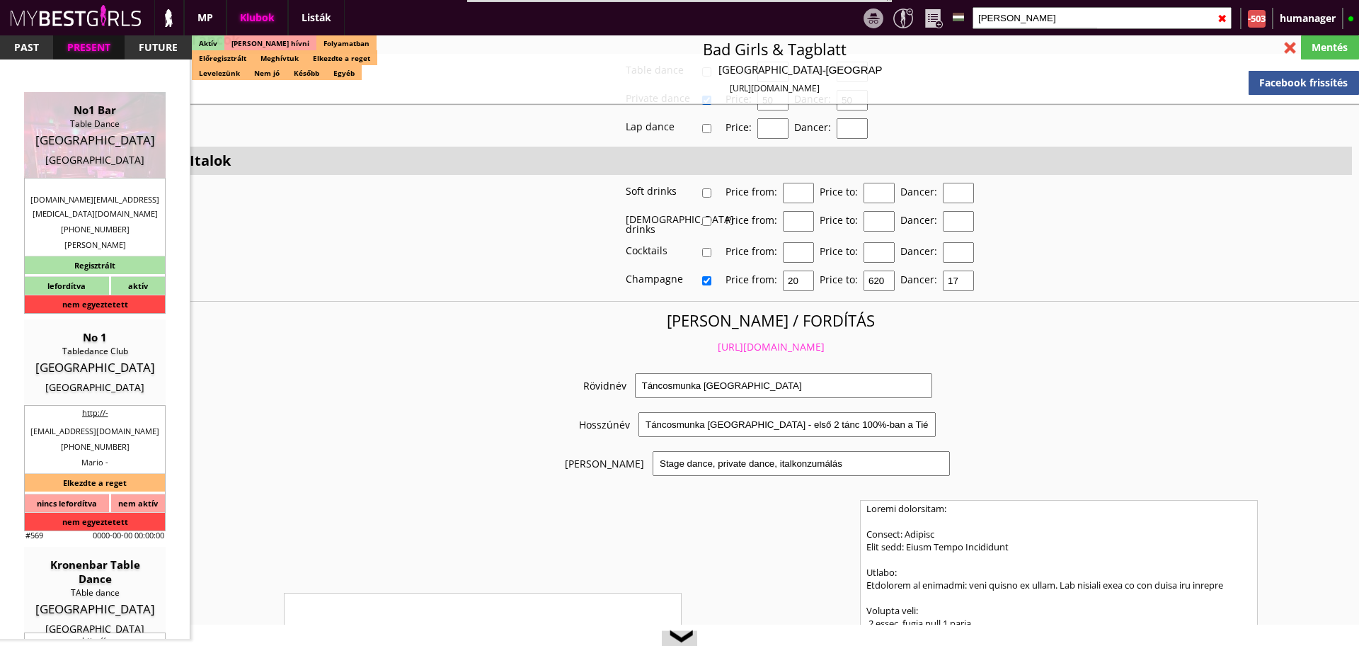
type input "2"
checkbox input "true"
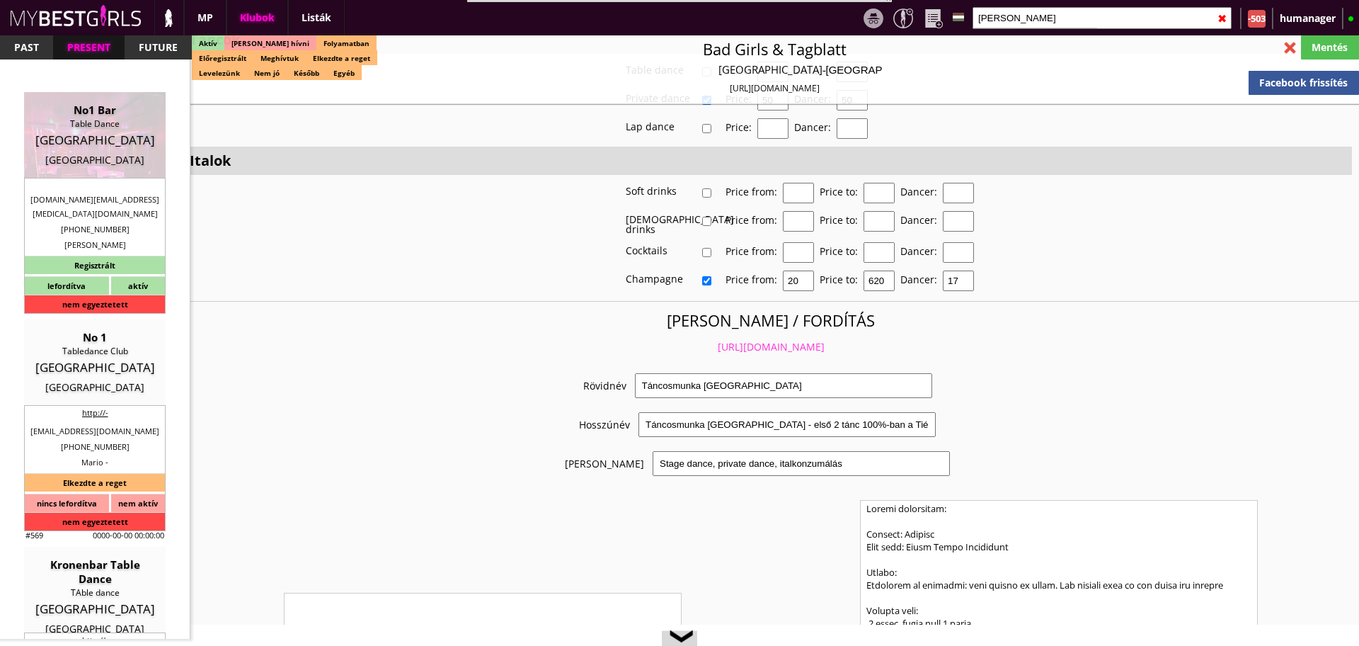
checkbox input "true"
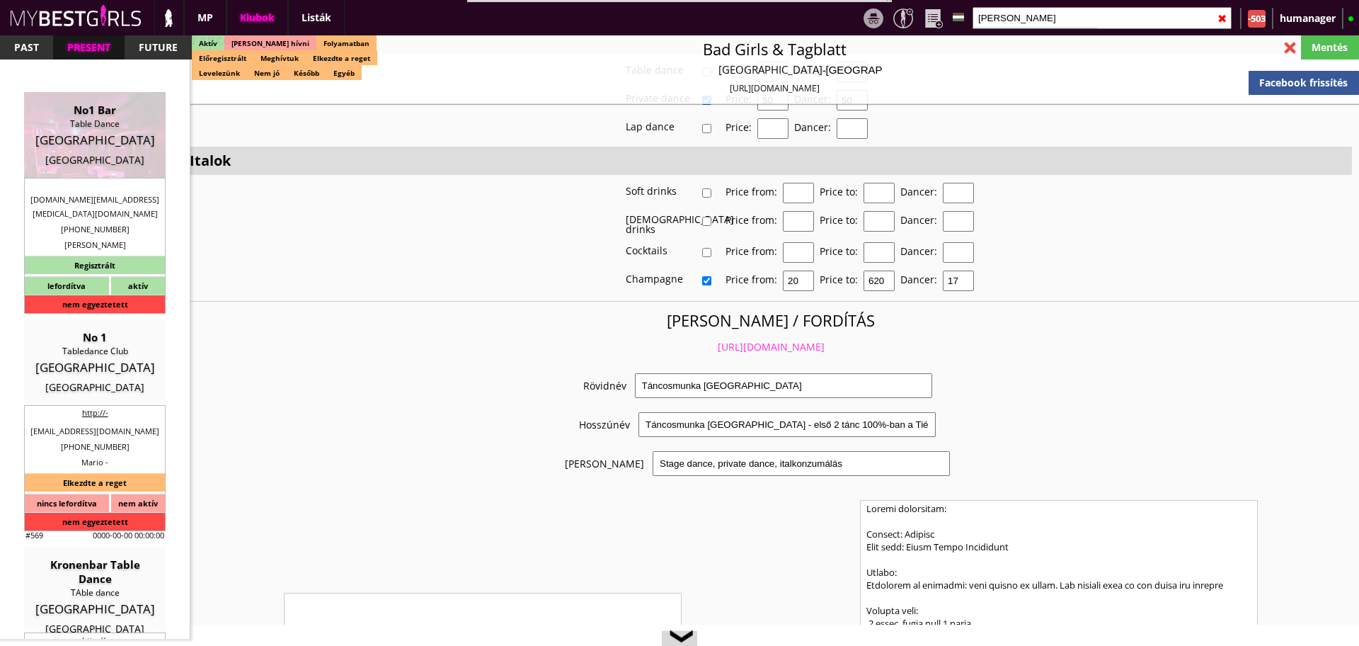
checkbox input "true"
type input "6"
checkbox input "true"
type input "4"
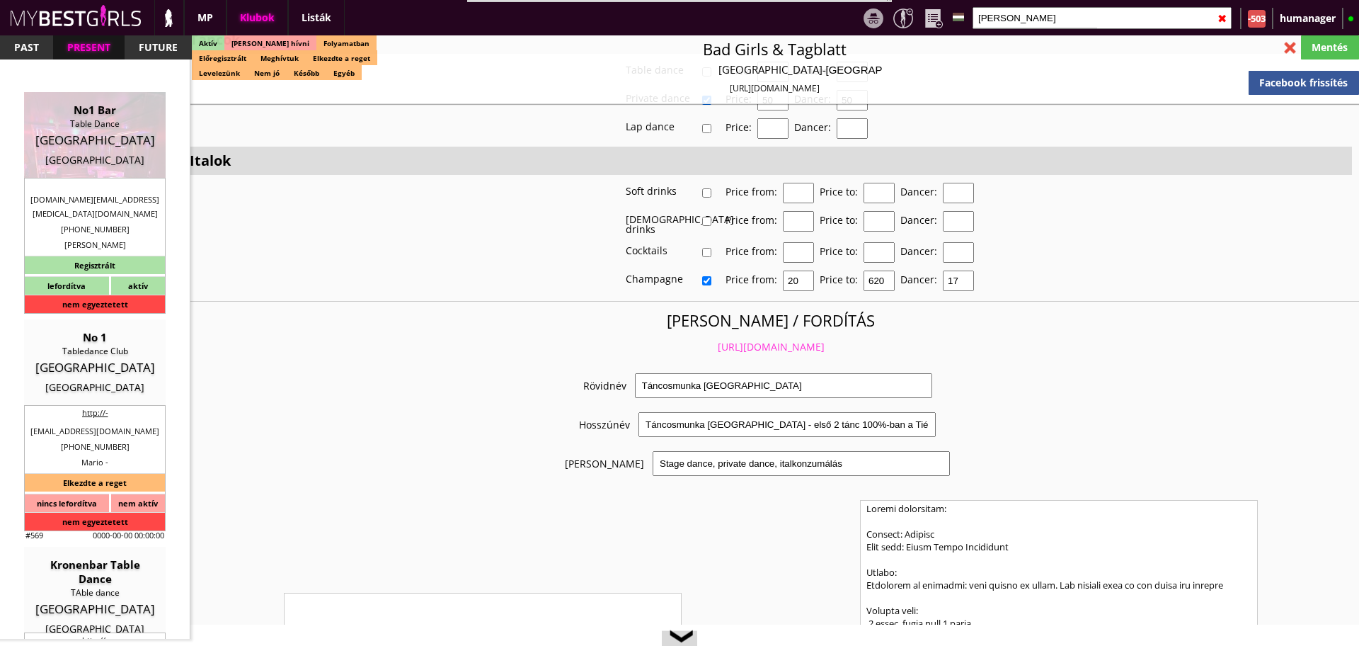
type input "2"
type input "700"
type input "40.00"
select select "weekly"
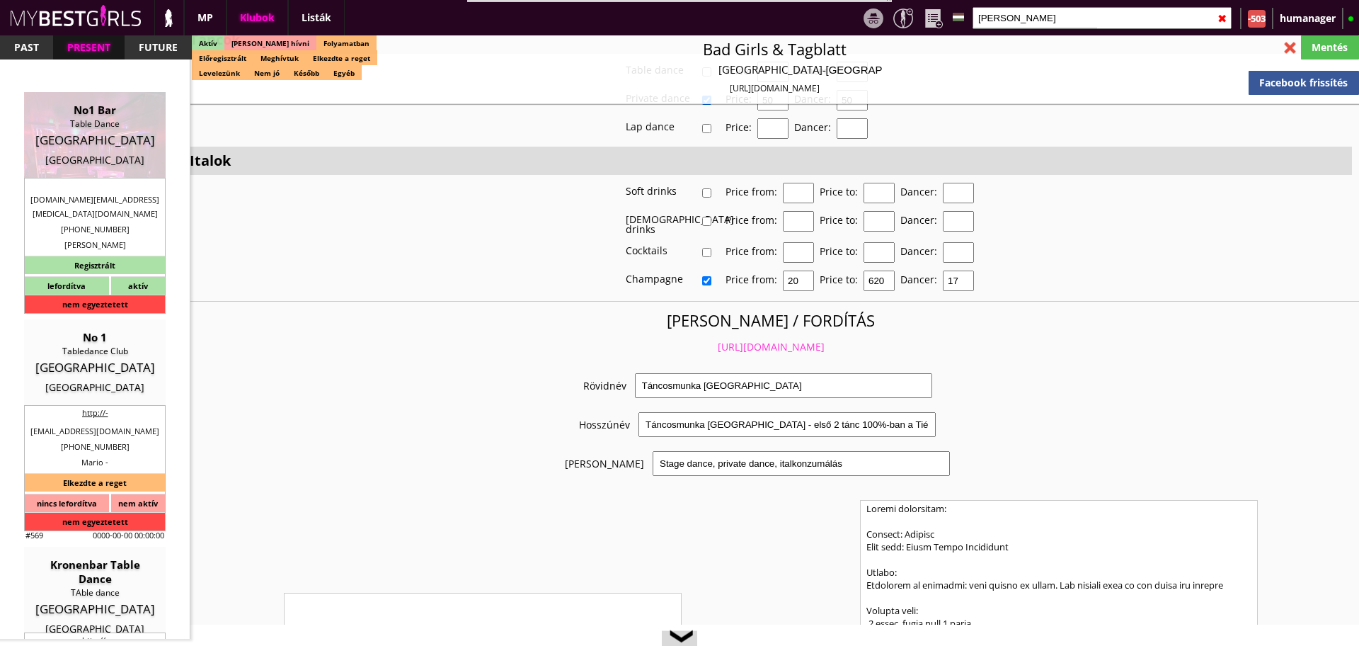
checkbox input "true"
type input "100%"
checkbox input "false"
checkbox input "true"
type input "50"
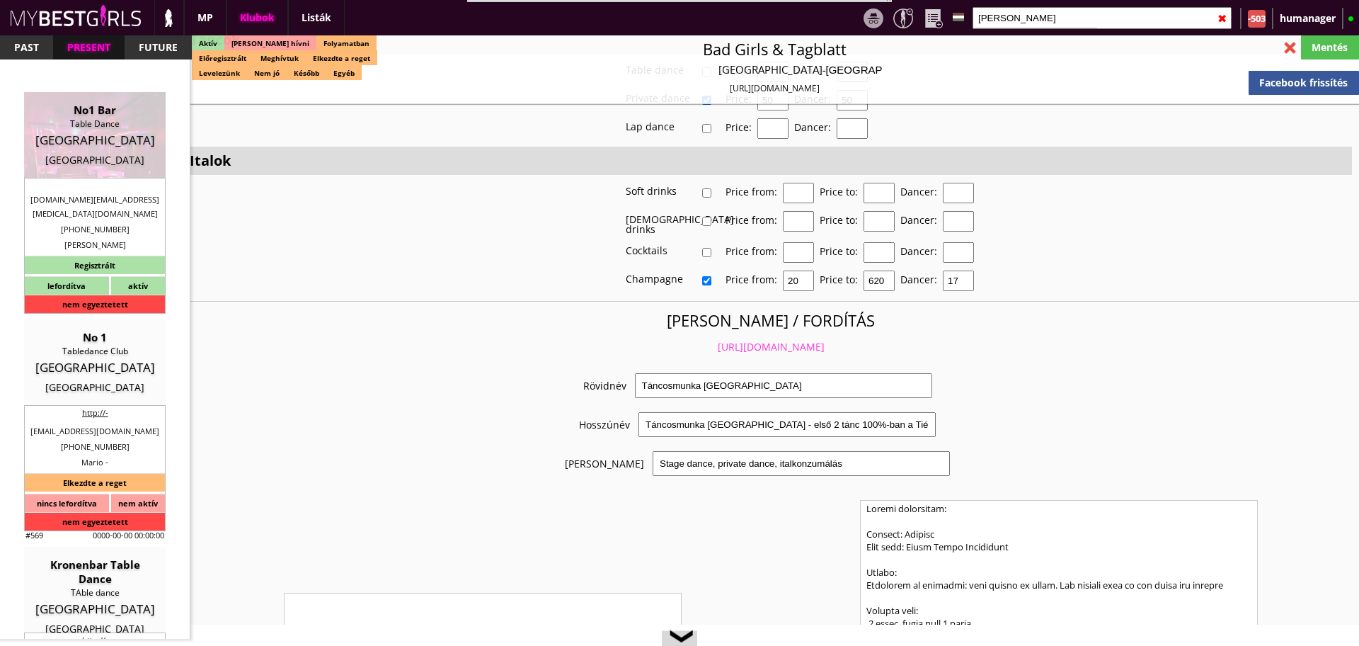
type input "25"
checkbox input "true"
type input "59"
type input "2900"
type input "20"
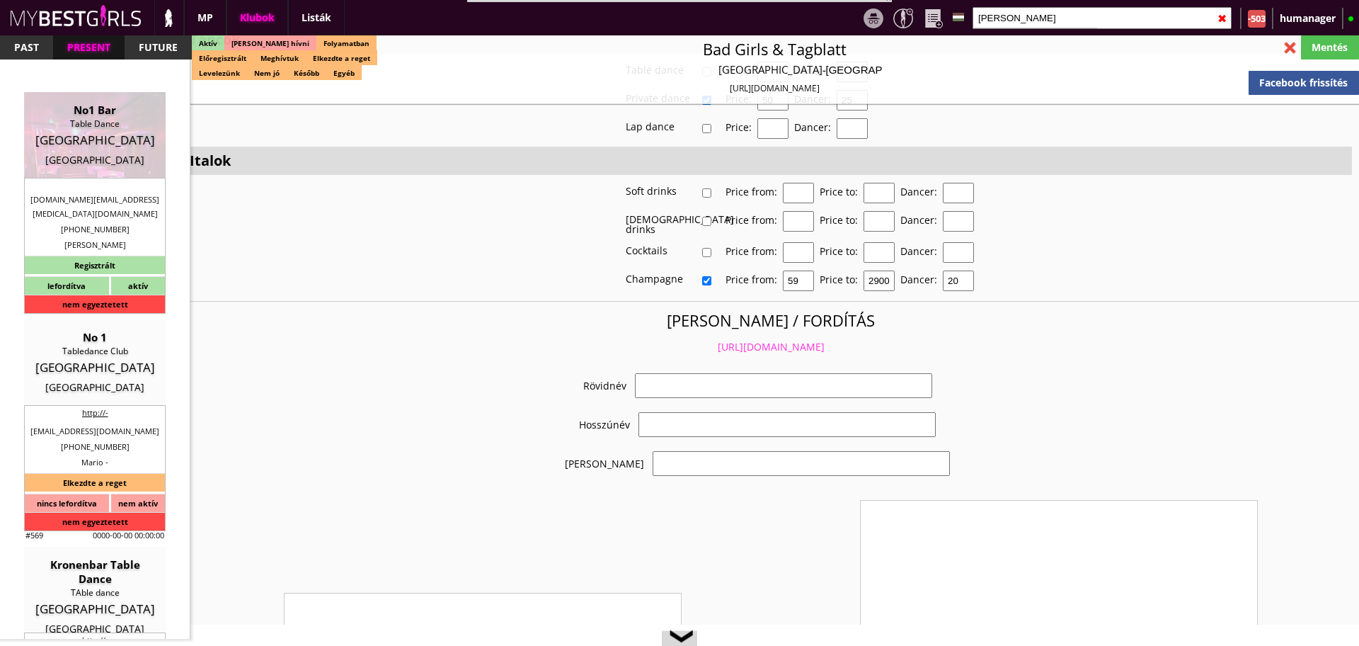
select select "valentina.gastro.gmbh@gmx.at"
checkbox input "true"
type input "Táncos munka az osztrák, német, svájci határnál"
type input "Táncos munka az osztrák, német, svájci határnál - 40 EUR napi fix"
type input "Table Dance, konzumálás"
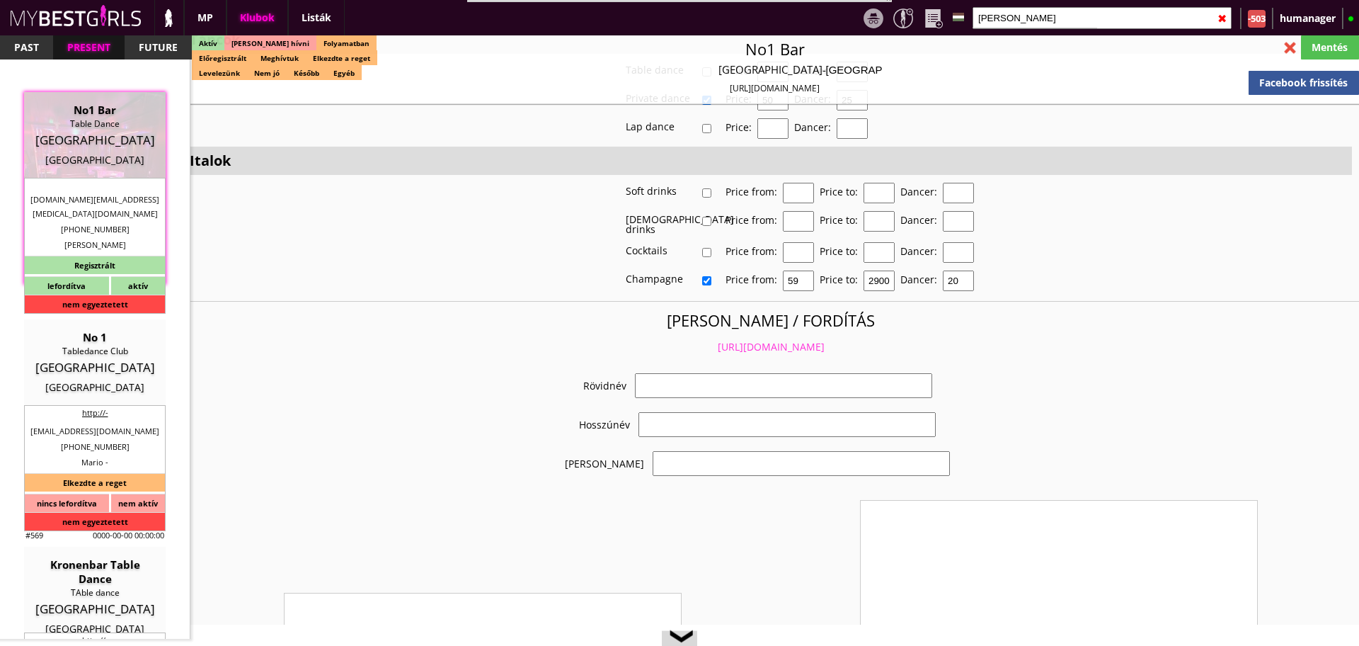
type textarea "Country: Austria Club type: Table dance club Work type: Table dance, Private da…"
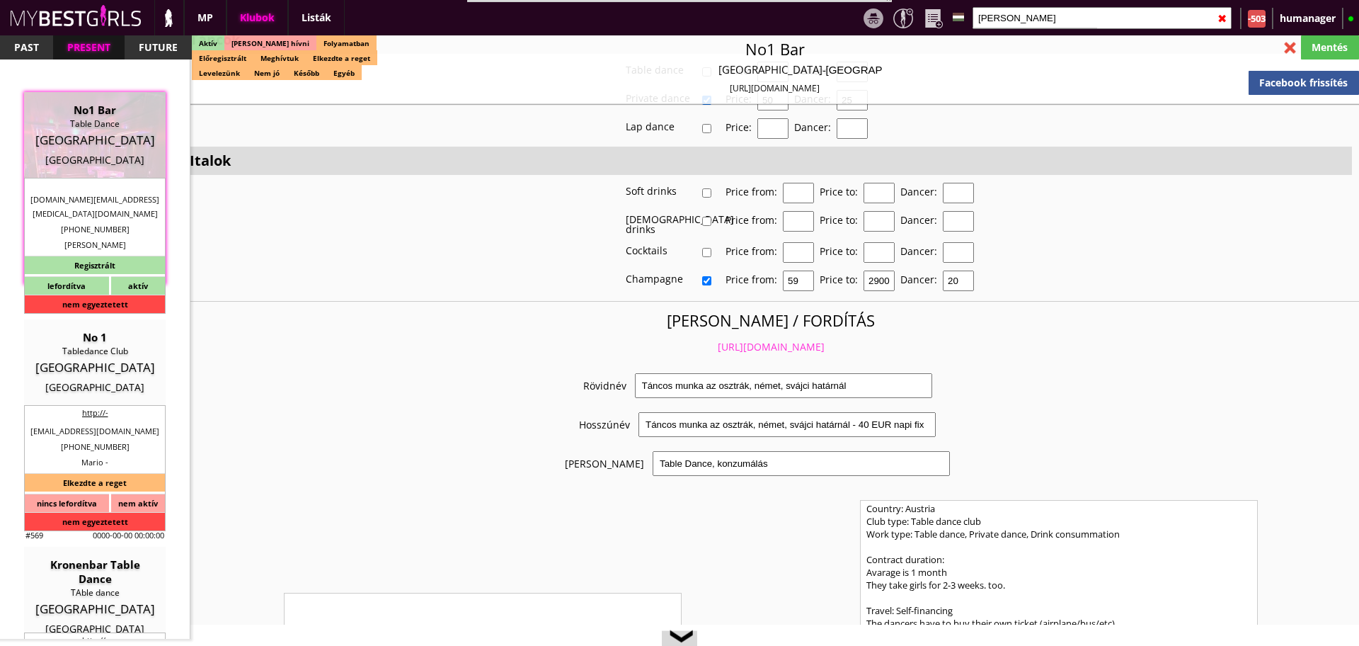
scroll to position [2672, 0]
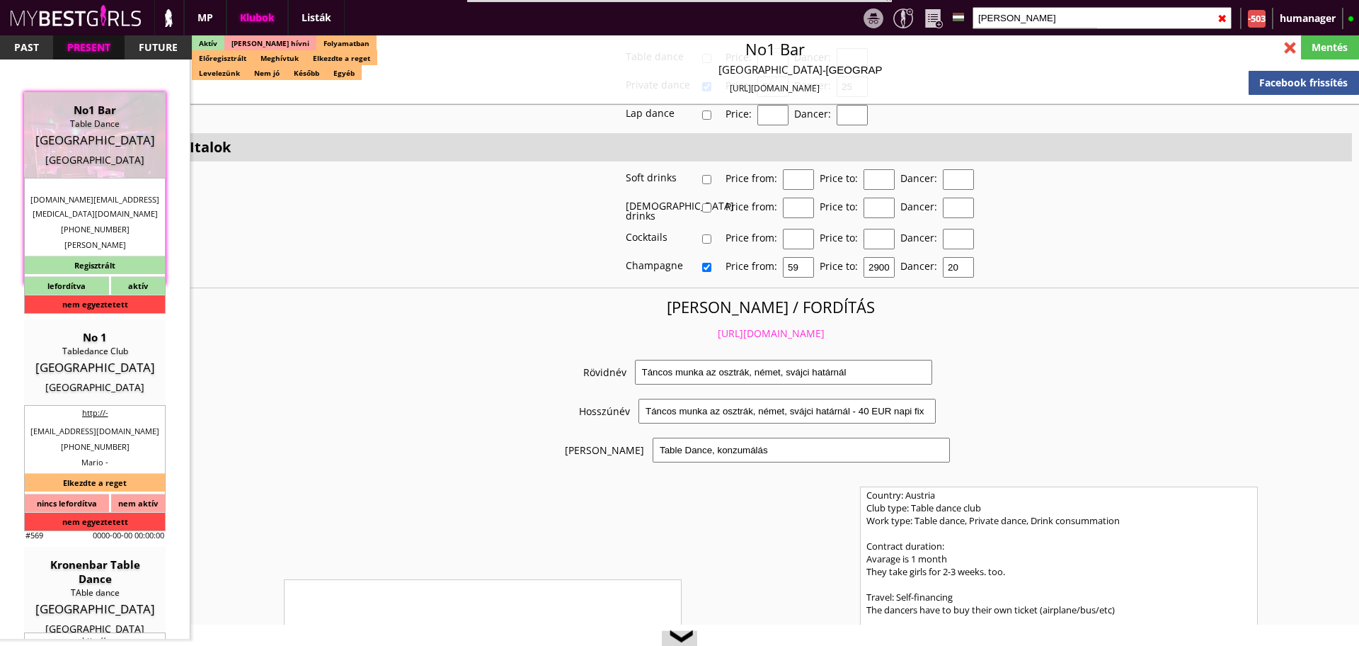
click at [731, 326] on link "https://mybestgirls.com/tancos-munka-az-osztrak,-nemet,-svajci-hatarnal" at bounding box center [771, 332] width 107 height 13
click at [1292, 41] on div at bounding box center [1290, 47] width 25 height 25
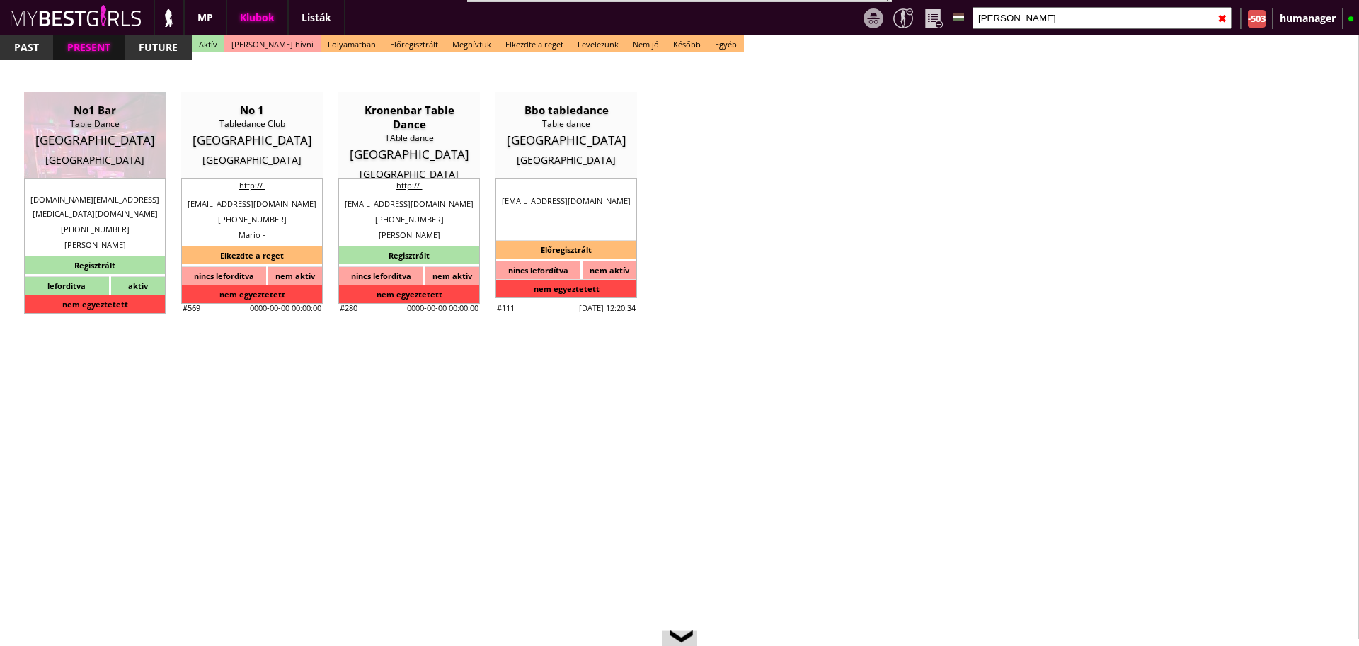
click at [1217, 13] on input "brege" at bounding box center [1102, 18] width 259 height 22
click at [1220, 16] on div "✖" at bounding box center [1222, 18] width 9 height 35
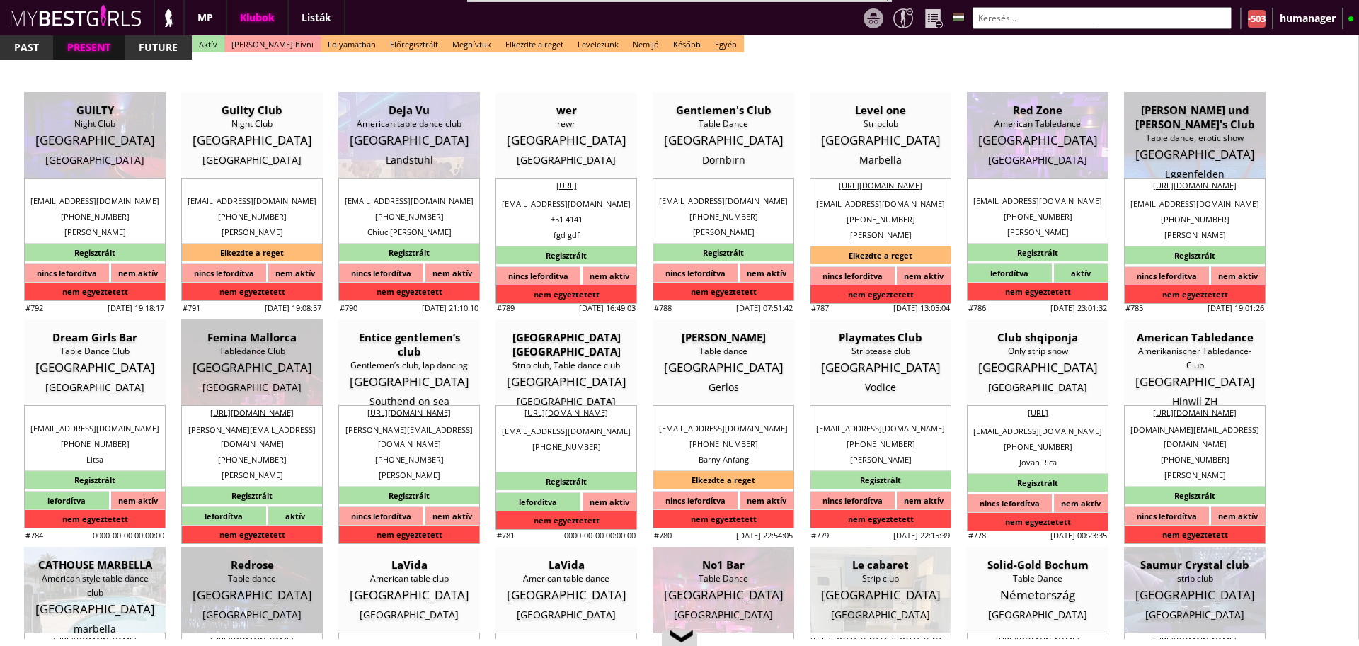
click at [1189, 12] on input "text" at bounding box center [1102, 18] width 259 height 22
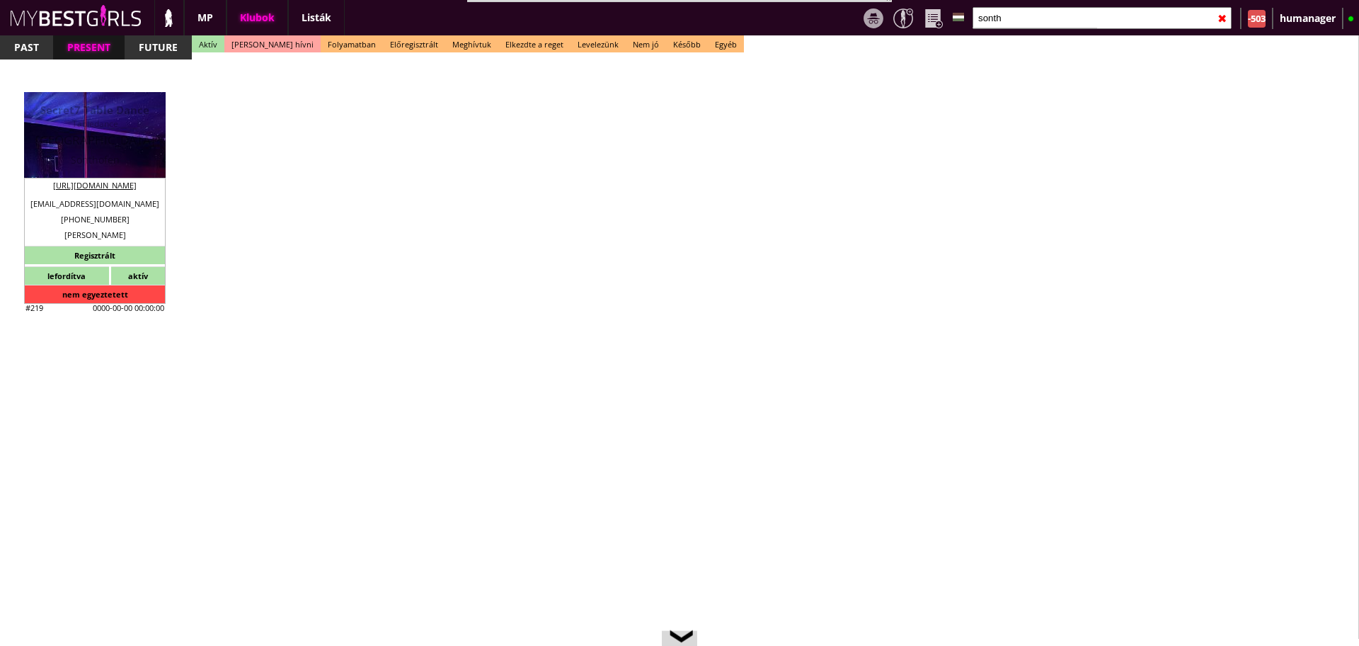
type input "sonth"
click at [87, 133] on div "Germany" at bounding box center [95, 140] width 120 height 14
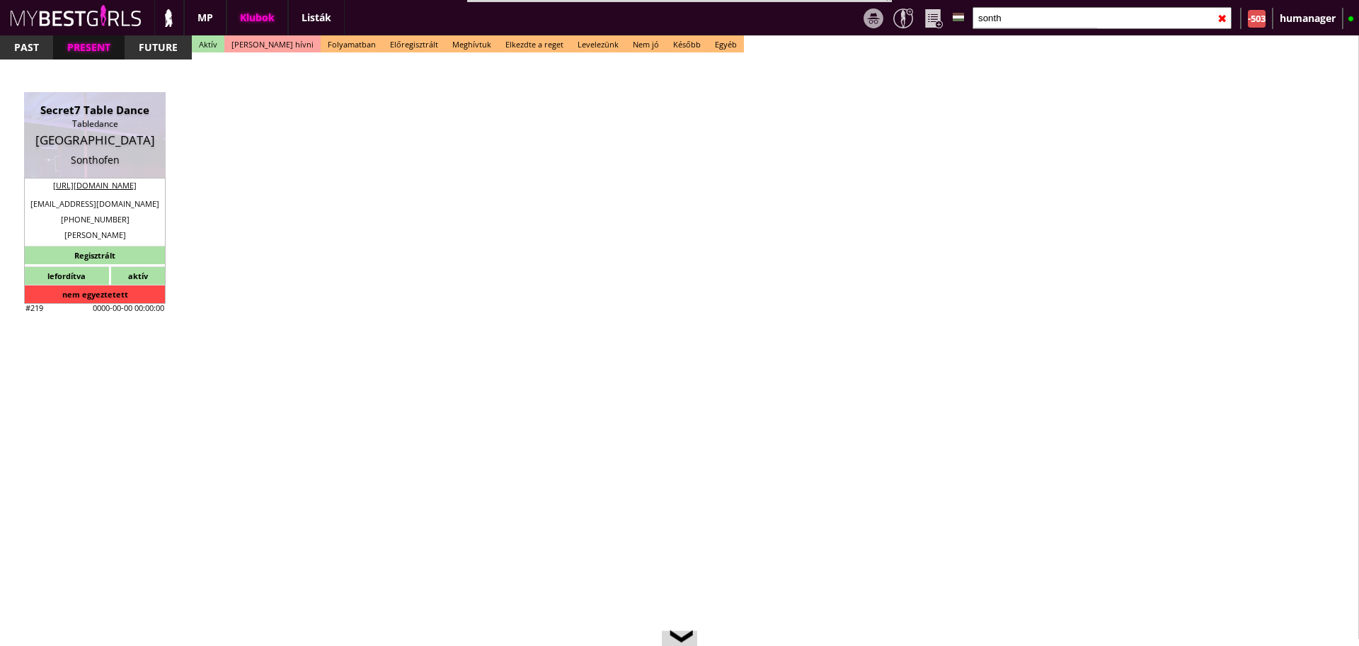
type input "Sonthofen"
checkbox input "false"
type textarea "2022.06 RÁCZ EDINA: Sonthofen eleg durva hely. Szepet irtam rola, de nagy az el…"
type input "15.00"
type input "EUR"
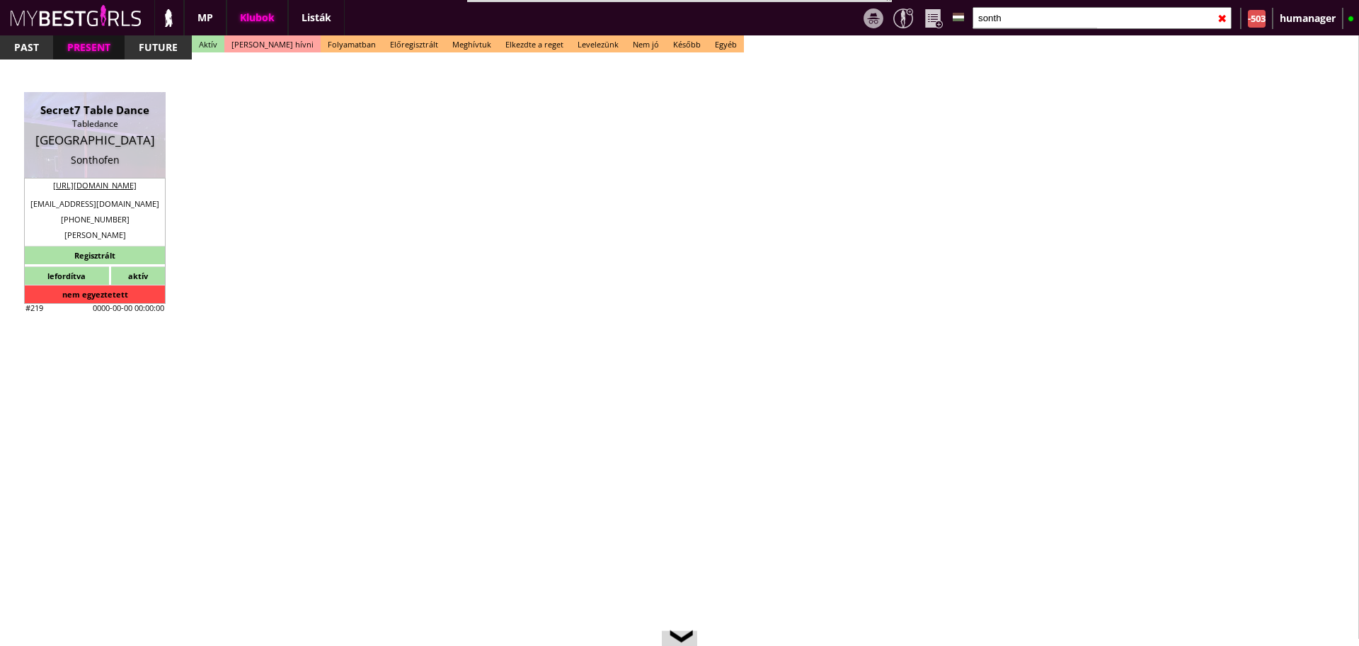
type input "Secret7 Table Dance"
type input "Tabledance"
type input "87527"
type input "An der Eisenschmelze 27"
type input "0151"
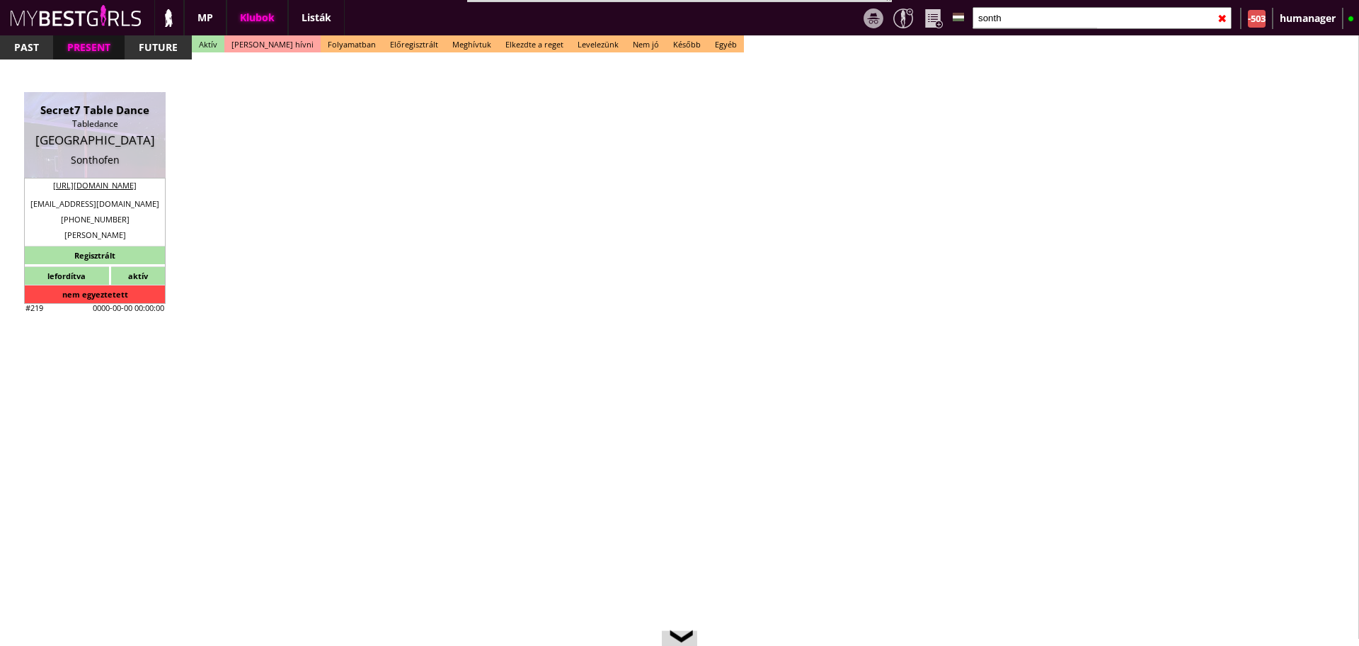
type input "20129993"
type input "+4983216909260"
type input "info@secret7-tabledance.de"
type input "http://www.secret7-tabledance.de"
type textarea "Ion Ana Maria 87527 Sonthofen Metzler nr.12"
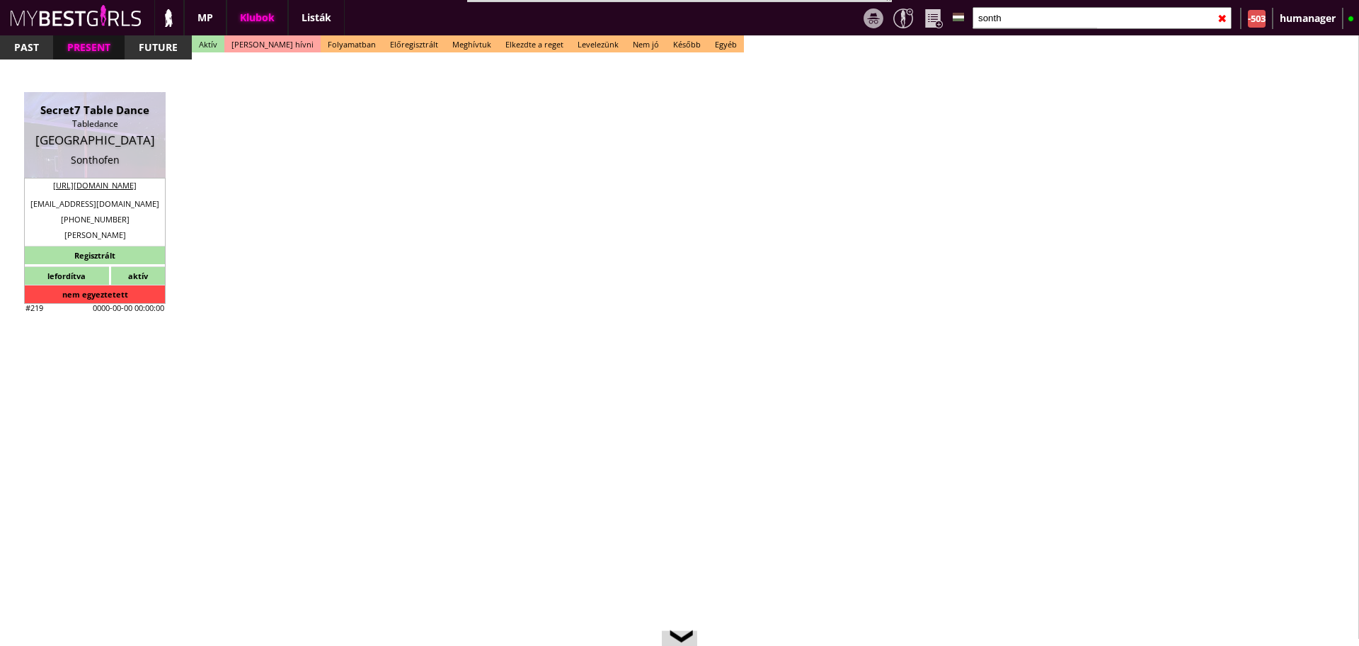
type input "Ion Ana Maria"
type input "87527"
type input "Sonthofen"
type input "Metzler nr.12"
type input "Roxane"
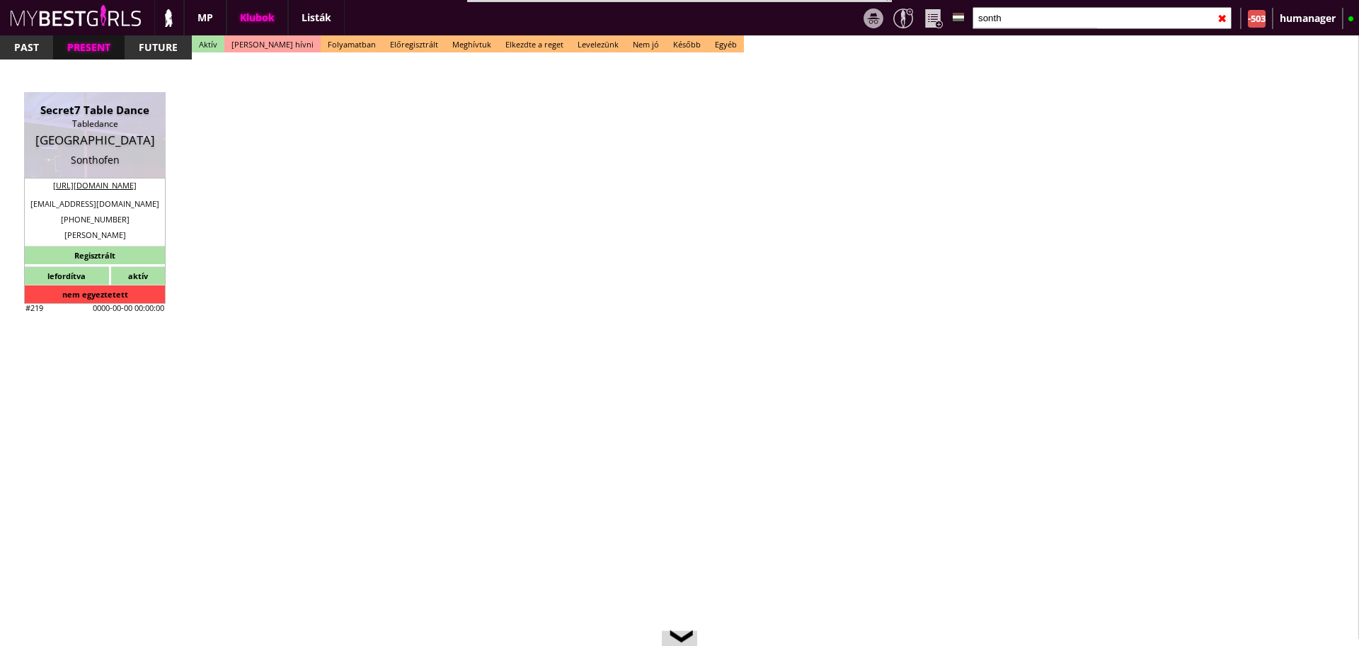
type input "49"
type input "1511 5866556"
type input "info@secret7-tabledance.com"
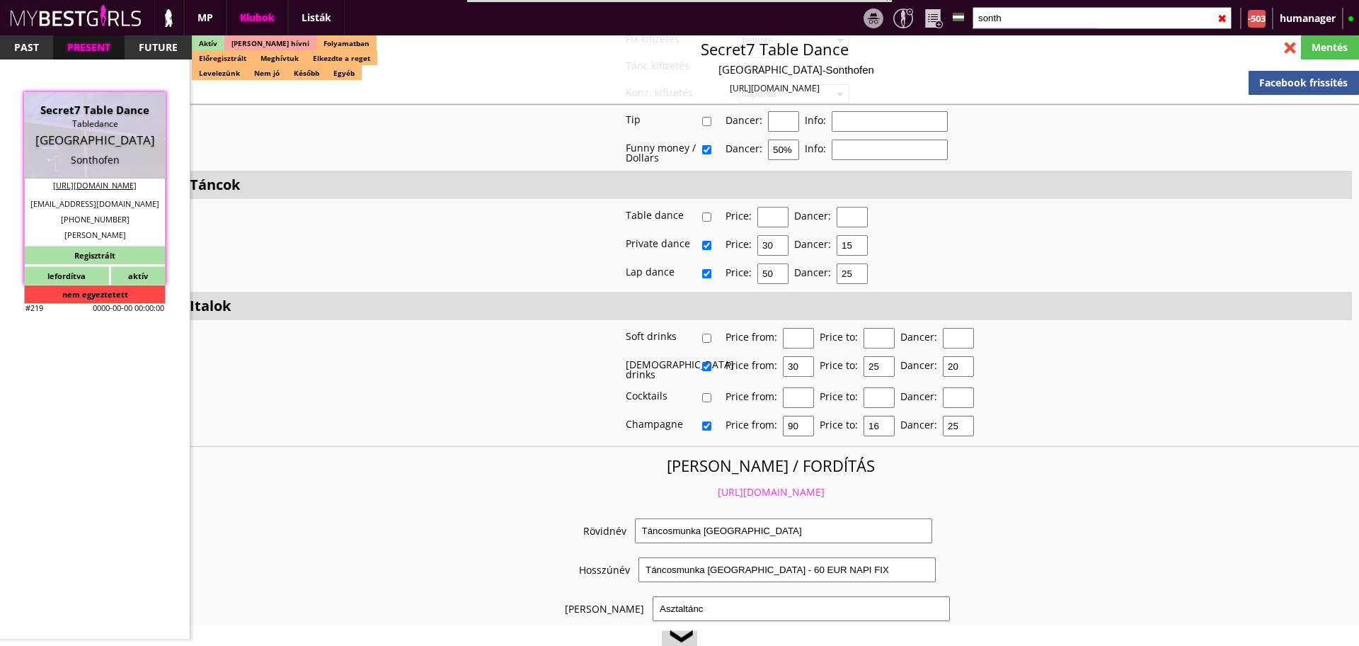
scroll to position [2830, 0]
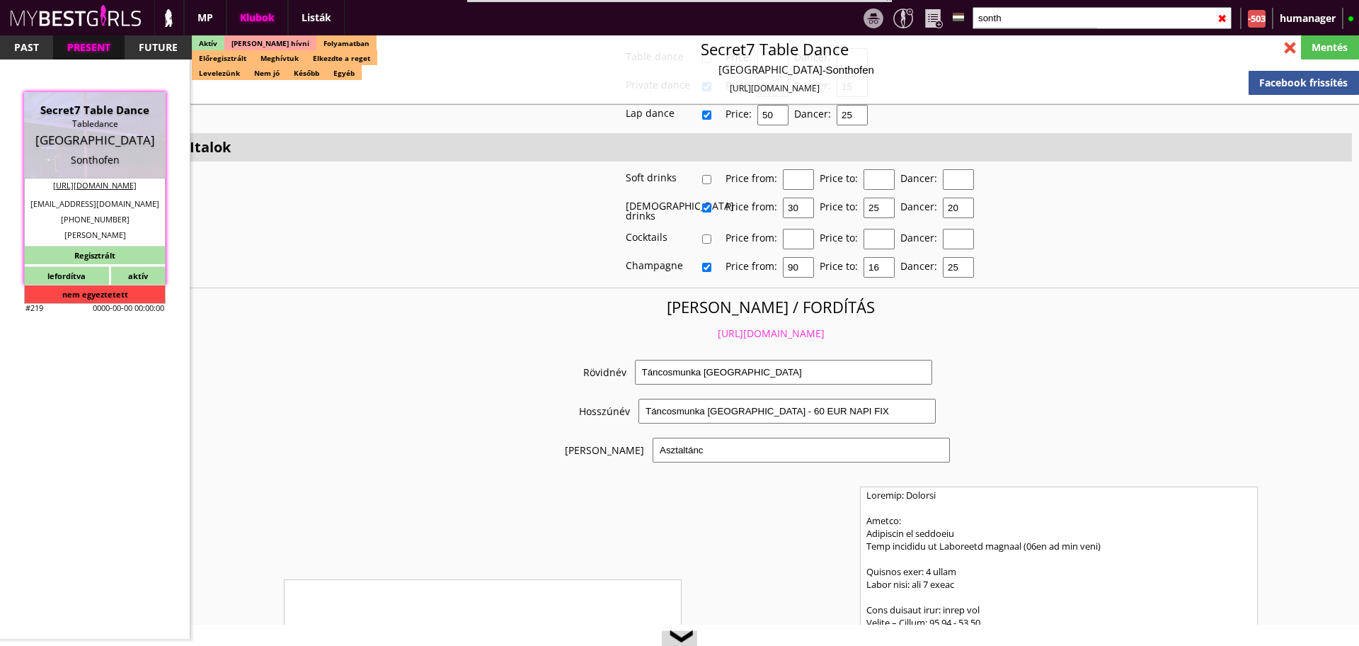
click at [756, 329] on link "https://mybestgirls.com/tancosmunka-nemetorszagban-" at bounding box center [771, 332] width 107 height 13
click at [1219, 19] on div "✖" at bounding box center [1222, 18] width 9 height 35
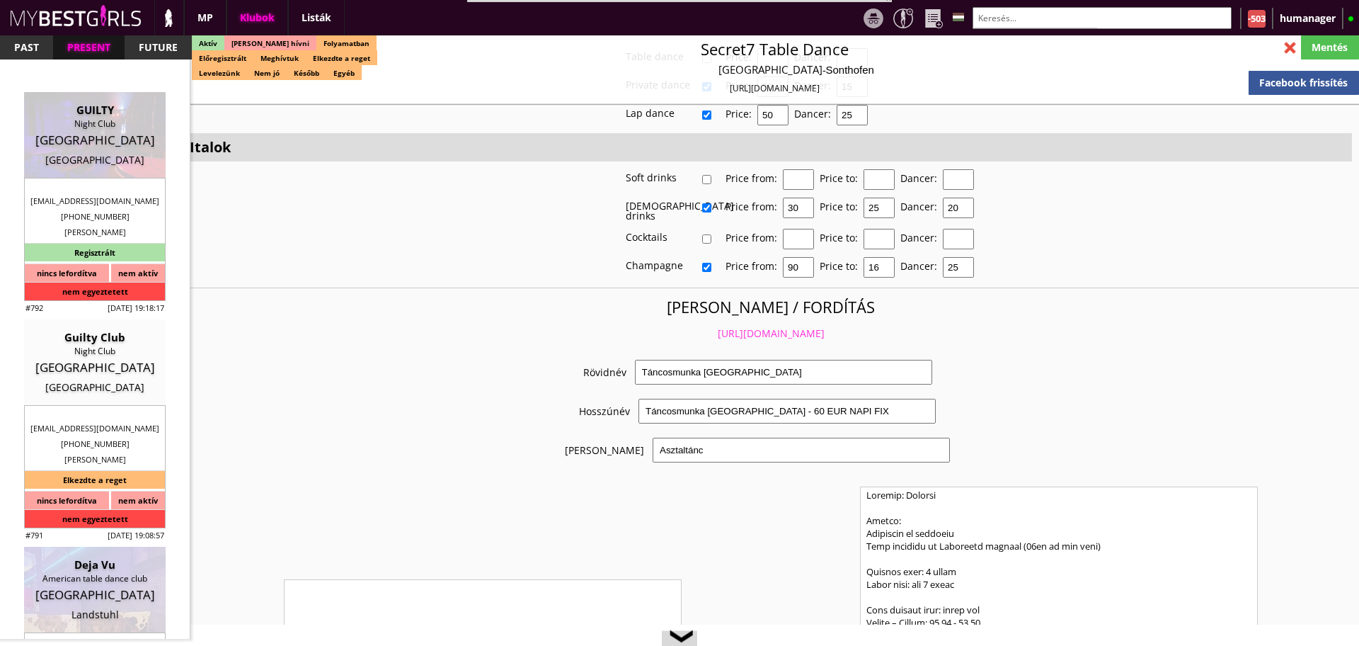
click at [1124, 19] on input "text" at bounding box center [1102, 18] width 259 height 22
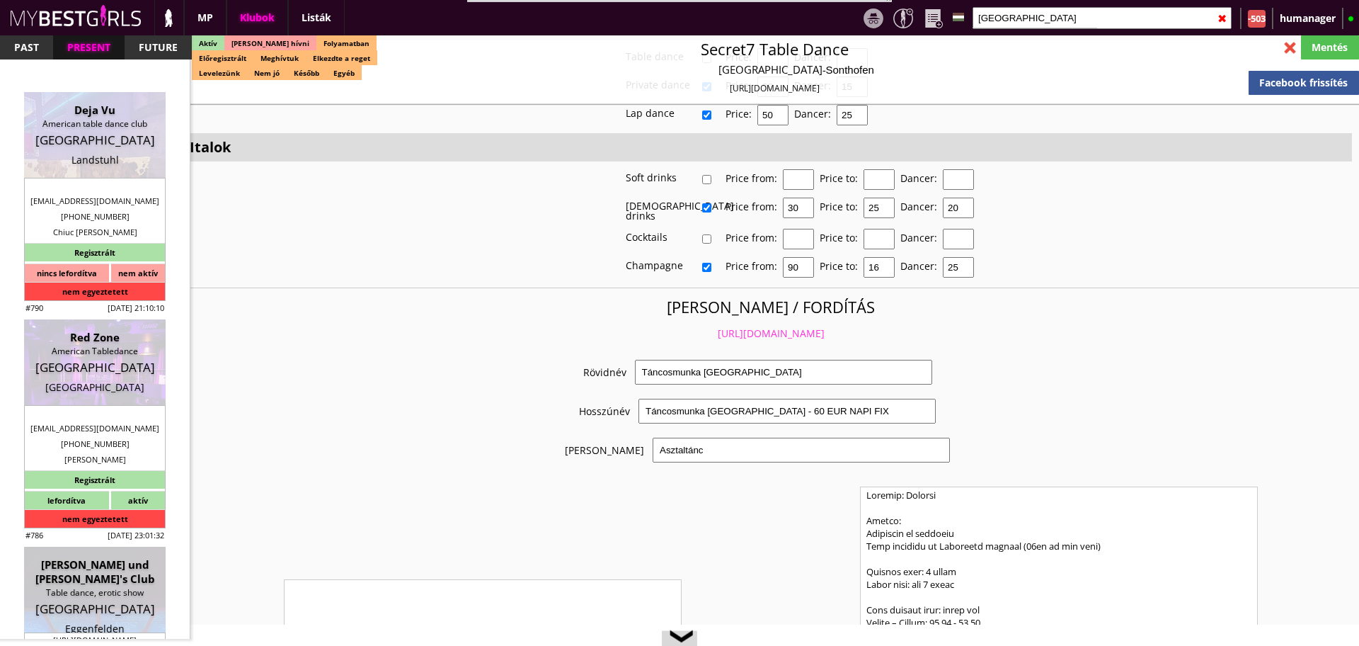
click at [1025, 21] on input "germany" at bounding box center [1102, 18] width 259 height 22
